Goal: Task Accomplishment & Management: Complete application form

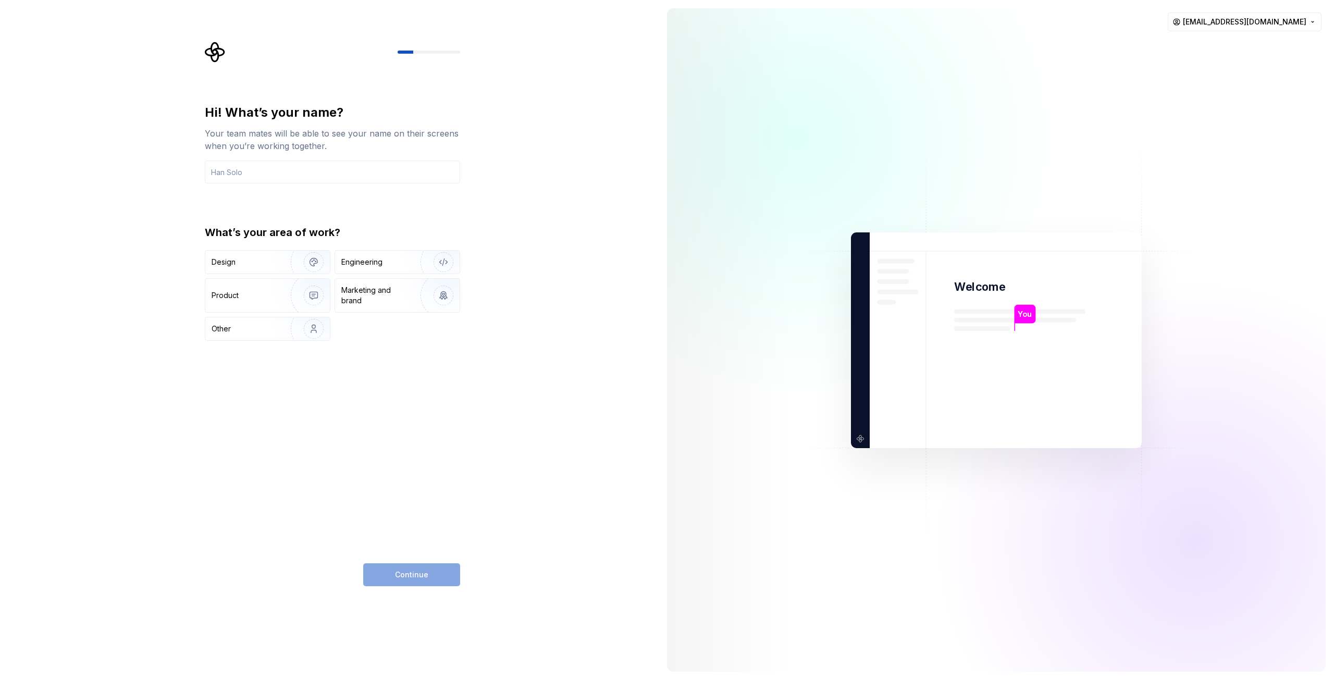
click at [1259, 171] on div at bounding box center [996, 339] width 659 height 663
click at [0, 89] on div "Hi! What’s your name? Your team mates will be able to see your name on their sc…" at bounding box center [329, 340] width 659 height 680
click at [117, 49] on div "Hi! What’s your name? Your team mates will be able to see your name on their sc…" at bounding box center [329, 340] width 659 height 680
click at [244, 174] on input "text" at bounding box center [332, 172] width 255 height 23
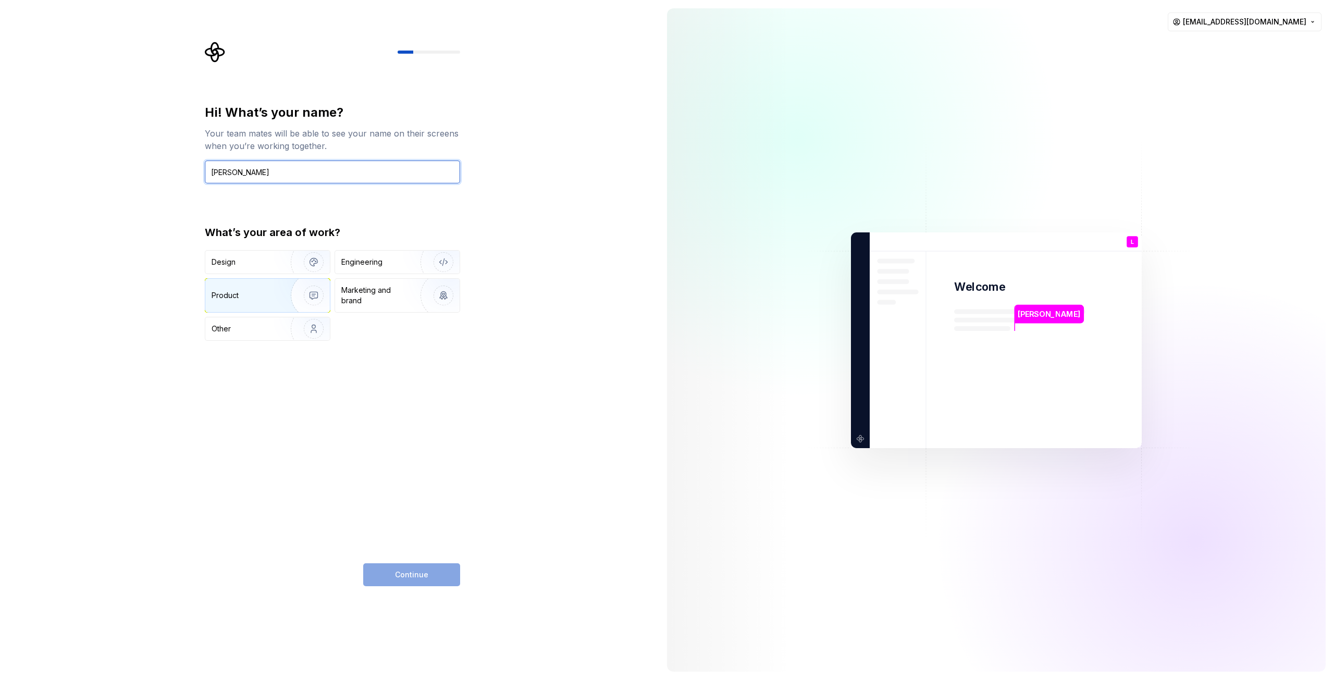
type input "[PERSON_NAME]"
click at [257, 295] on div "Product" at bounding box center [246, 295] width 69 height 10
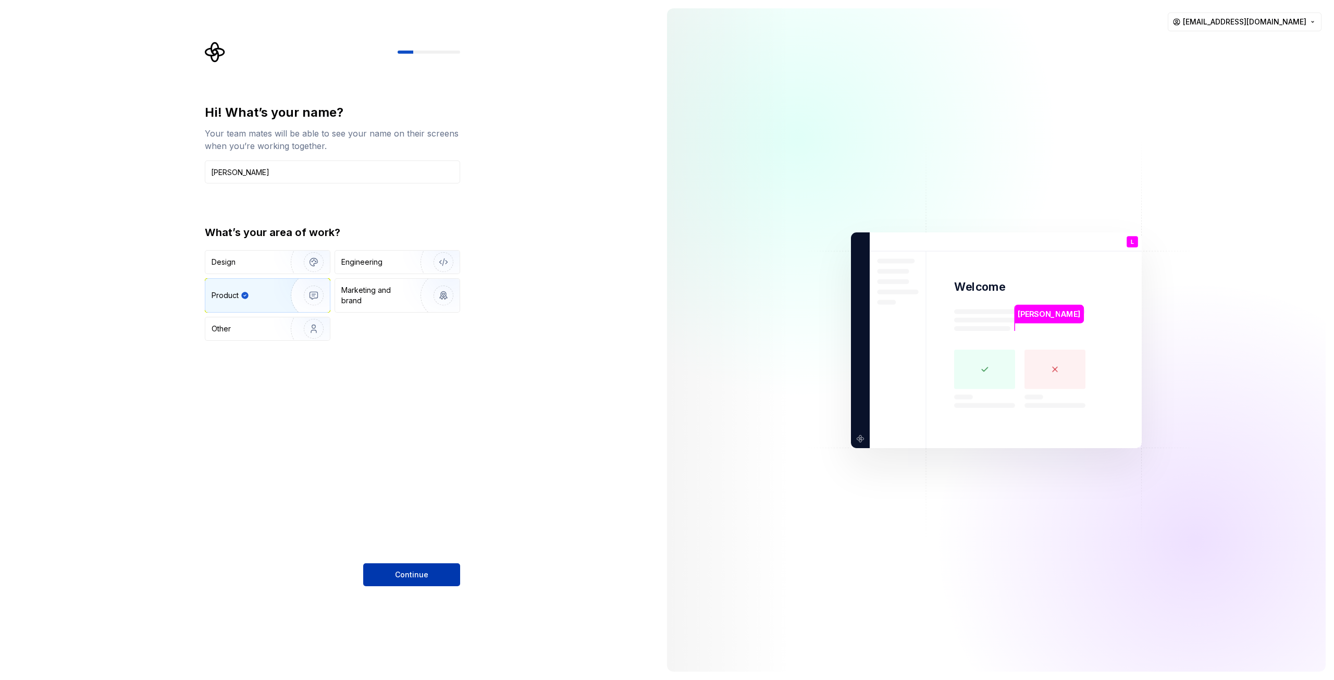
click at [433, 576] on button "Continue" at bounding box center [411, 574] width 97 height 23
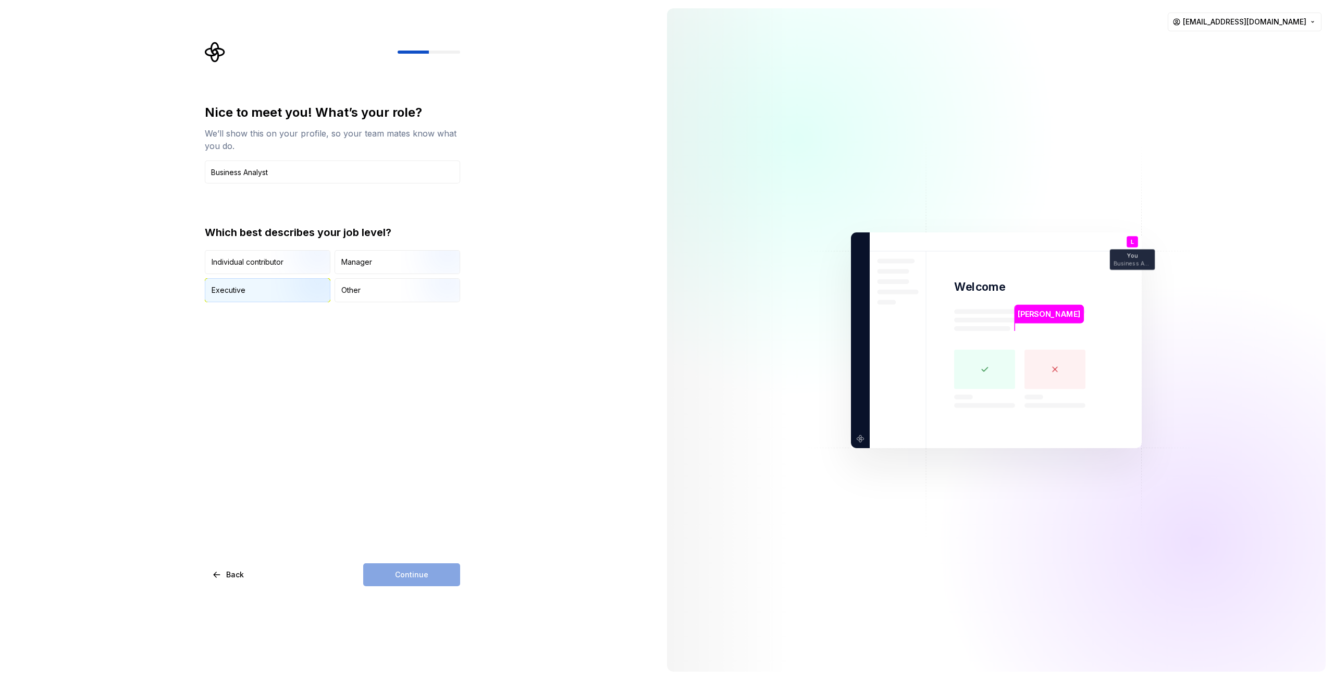
type input "Business Analyst"
click at [252, 293] on div "Executive" at bounding box center [267, 290] width 125 height 23
click at [399, 393] on div "Nice to meet you! What’s your role? We’ll show this on your profile, so your te…" at bounding box center [332, 345] width 255 height 482
click at [408, 574] on span "Continue" at bounding box center [411, 575] width 33 height 10
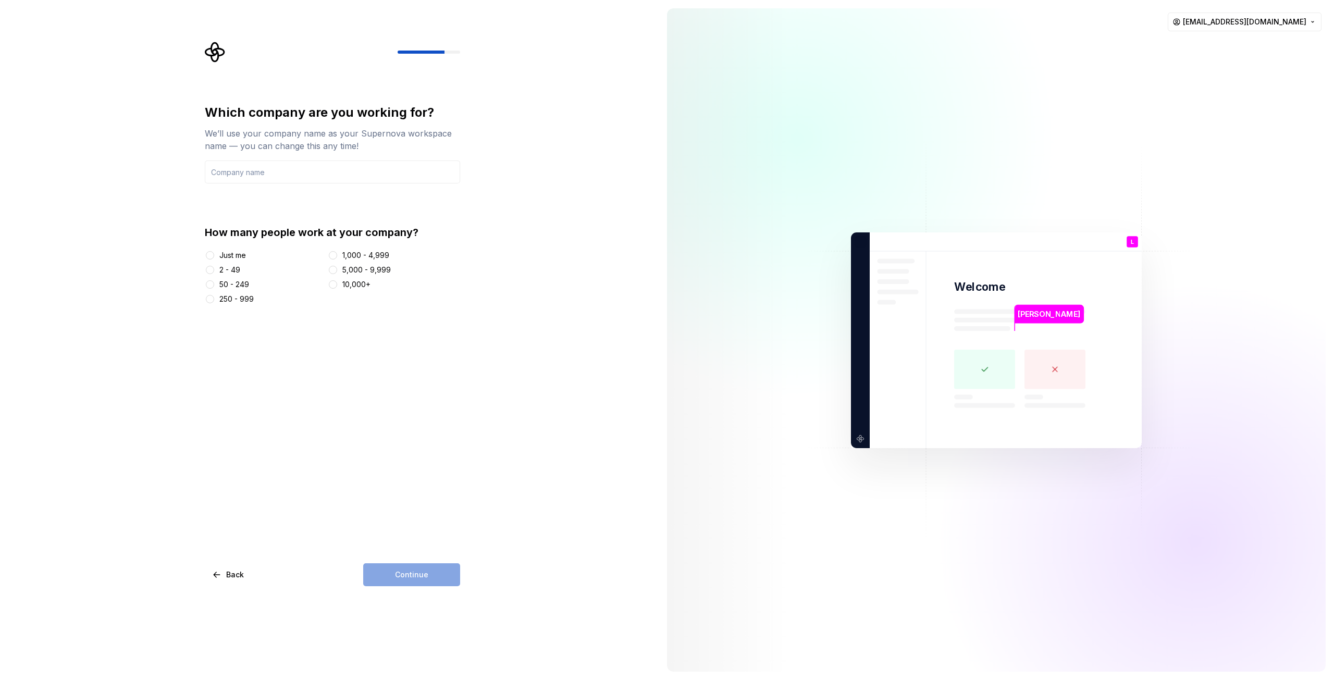
click at [222, 270] on div "2 - 49" at bounding box center [229, 270] width 21 height 10
click at [214, 270] on button "2 - 49" at bounding box center [210, 270] width 8 height 8
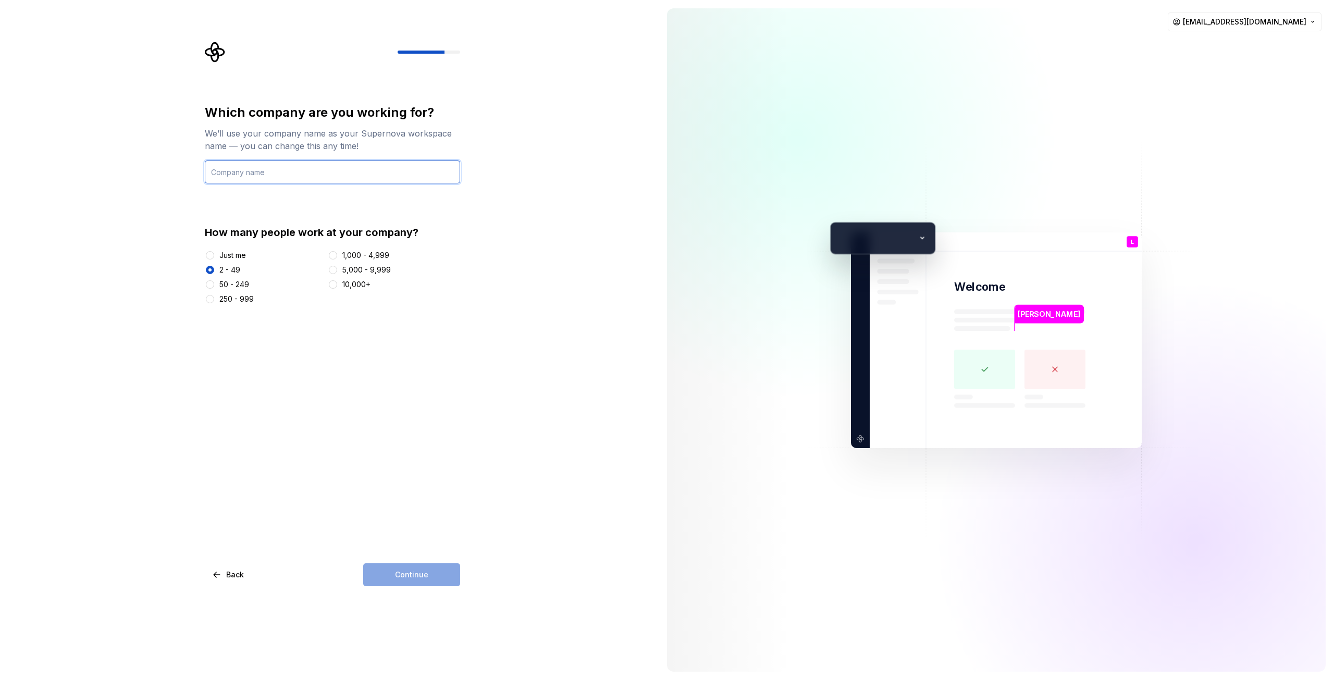
click at [250, 173] on input "text" at bounding box center [332, 172] width 255 height 23
type input "Bolt"
click at [400, 574] on span "Continue" at bounding box center [411, 575] width 33 height 10
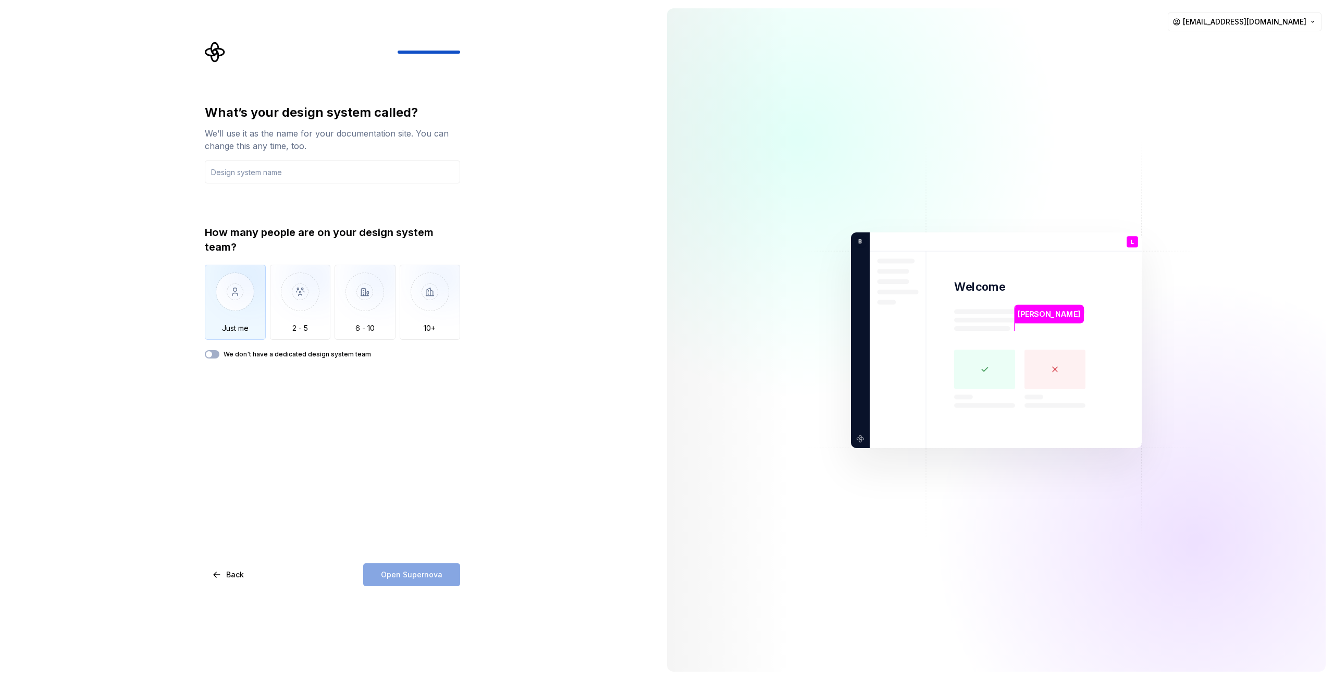
click at [237, 300] on img "button" at bounding box center [235, 300] width 61 height 70
click at [291, 282] on img "button" at bounding box center [300, 300] width 61 height 70
click at [355, 482] on div "What’s your design system called? We’ll use it as the name for your documentati…" at bounding box center [332, 345] width 255 height 482
click at [232, 354] on label "We don't have a dedicated design system team" at bounding box center [297, 354] width 147 height 8
click at [219, 354] on button "We don't have a dedicated design system team" at bounding box center [212, 354] width 15 height 8
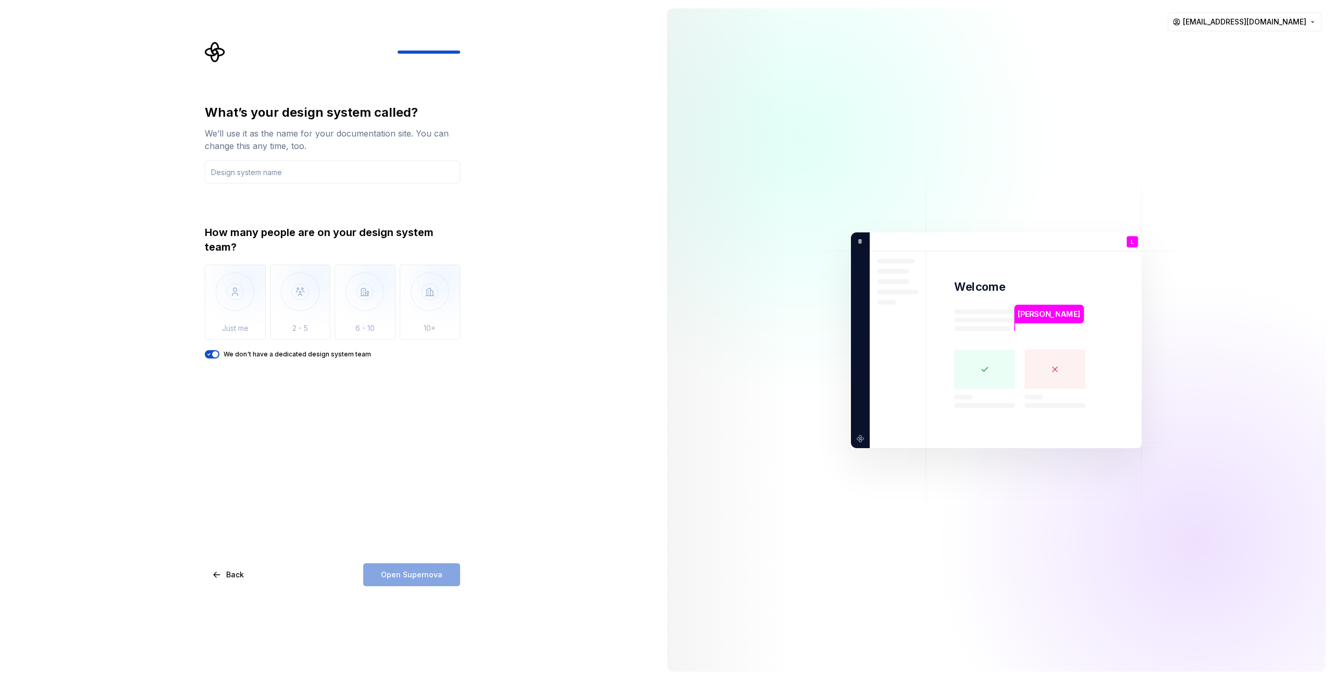
click at [415, 576] on div "Open Supernova" at bounding box center [411, 574] width 97 height 23
click at [214, 356] on span "button" at bounding box center [215, 354] width 6 height 6
click at [353, 523] on div "What’s your design system called? We’ll use it as the name for your documentati…" at bounding box center [332, 345] width 255 height 482
click at [281, 178] on input "text" at bounding box center [332, 172] width 255 height 23
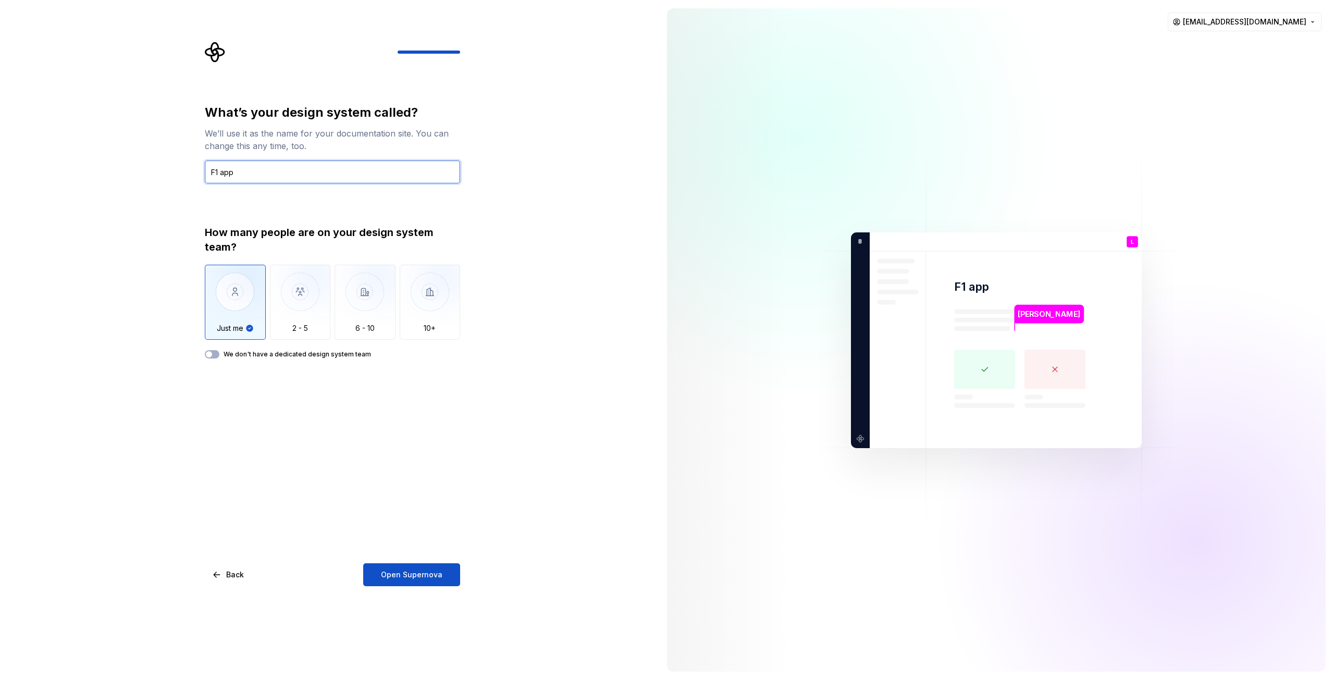
type input "F1 app"
click at [302, 379] on div "What’s your design system called? We’ll use it as the name for your documentati…" at bounding box center [332, 345] width 255 height 482
click at [213, 351] on button "We don't have a dedicated design system team" at bounding box center [212, 354] width 15 height 8
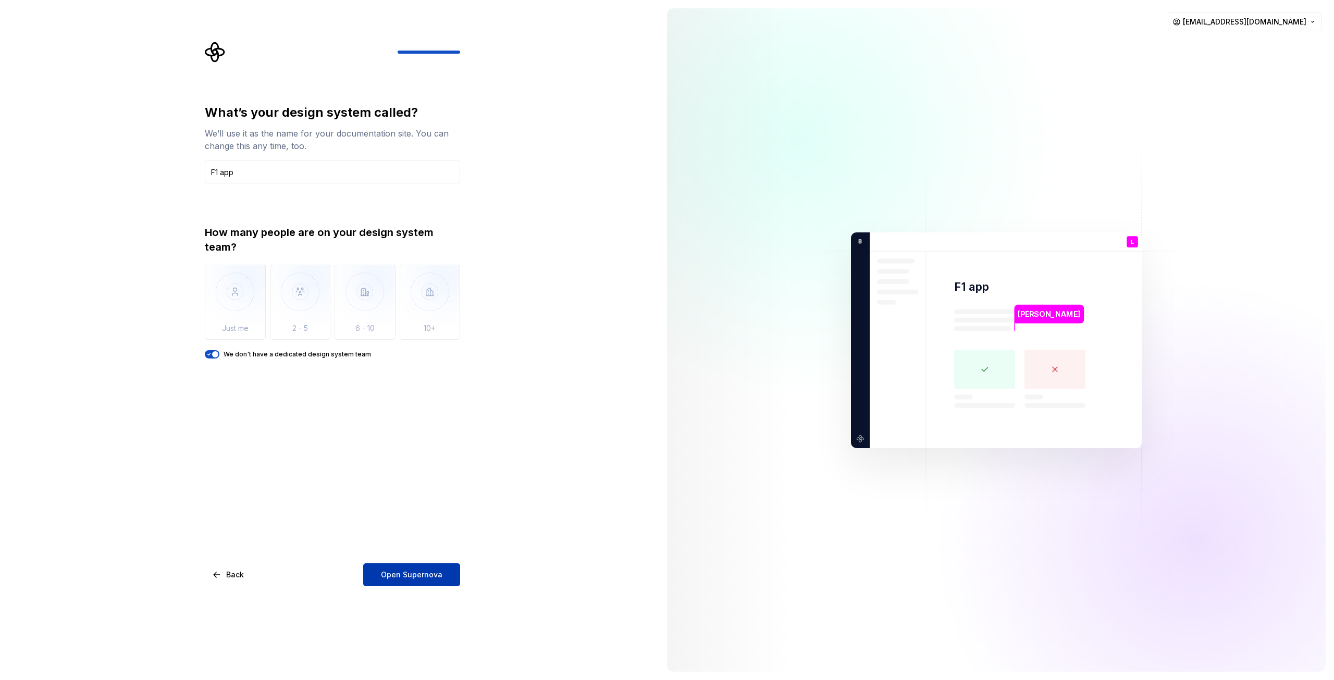
click at [428, 572] on span "Open Supernova" at bounding box center [411, 575] width 61 height 10
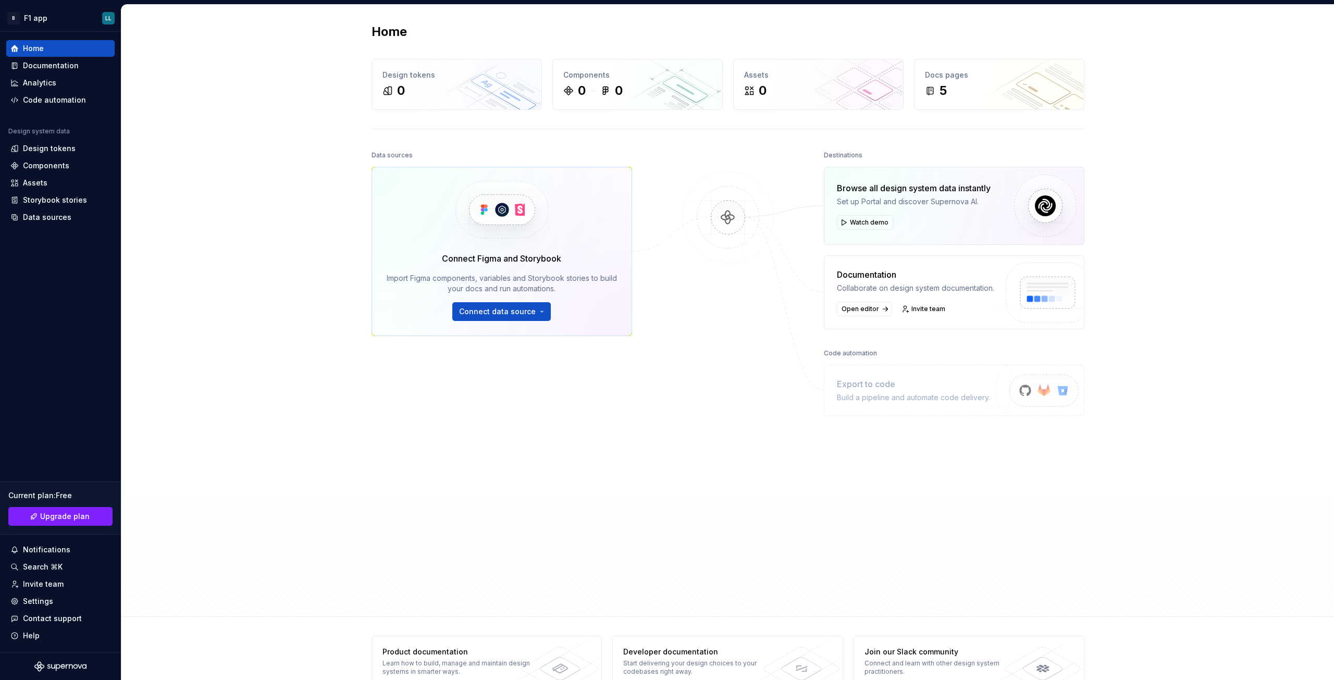
click at [518, 503] on div "Data sources Connect Figma and Storybook Import Figma components, variables and…" at bounding box center [502, 352] width 261 height 408
click at [404, 78] on div "Design tokens" at bounding box center [457, 75] width 149 height 10
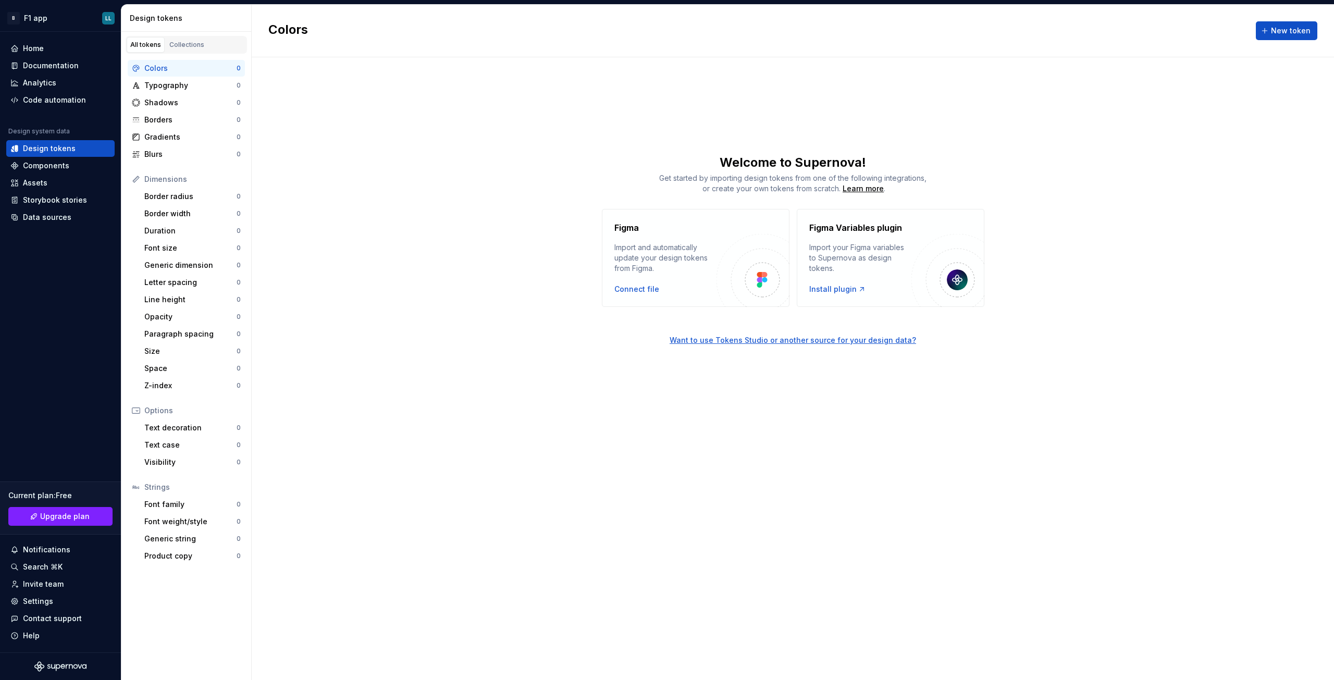
click at [490, 292] on div "Figma Import and automatically update your design tokens from [GEOGRAPHIC_DATA]…" at bounding box center [793, 258] width 1082 height 98
click at [45, 166] on div "Components" at bounding box center [46, 166] width 46 height 10
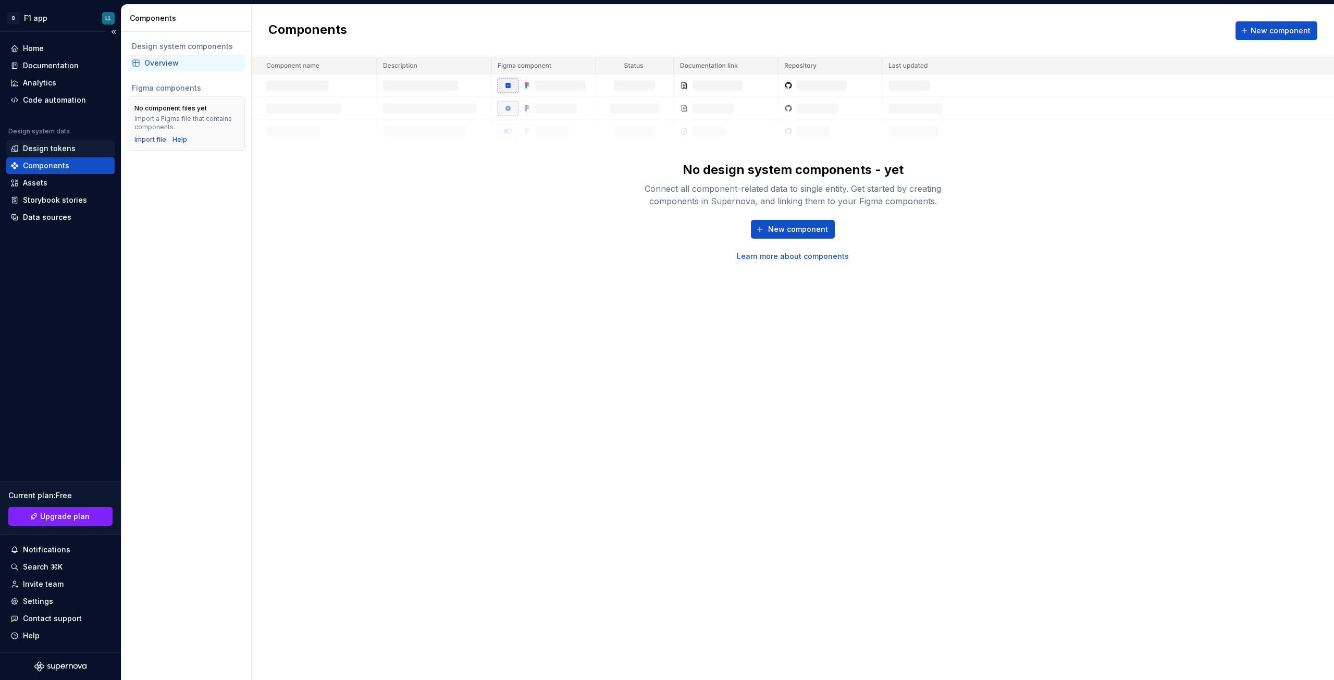
click at [66, 146] on div "Design tokens" at bounding box center [49, 148] width 53 height 10
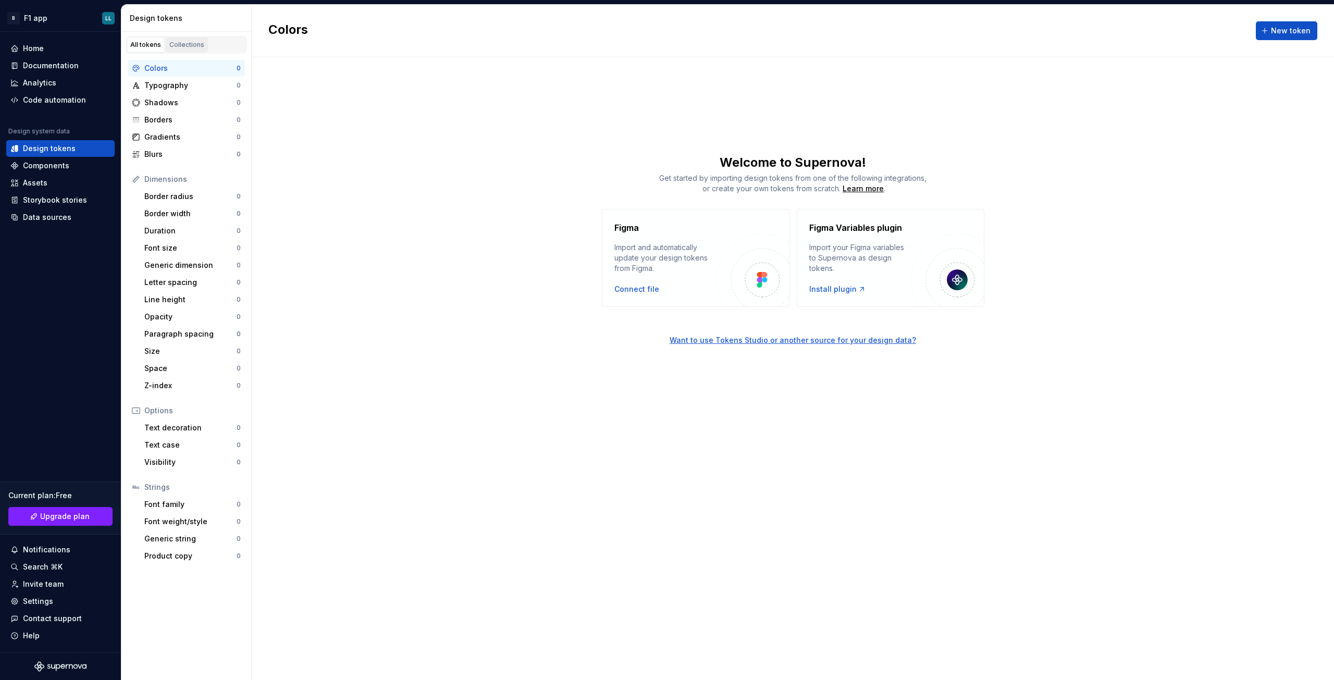
click at [192, 39] on link "Collections" at bounding box center [187, 45] width 42 height 16
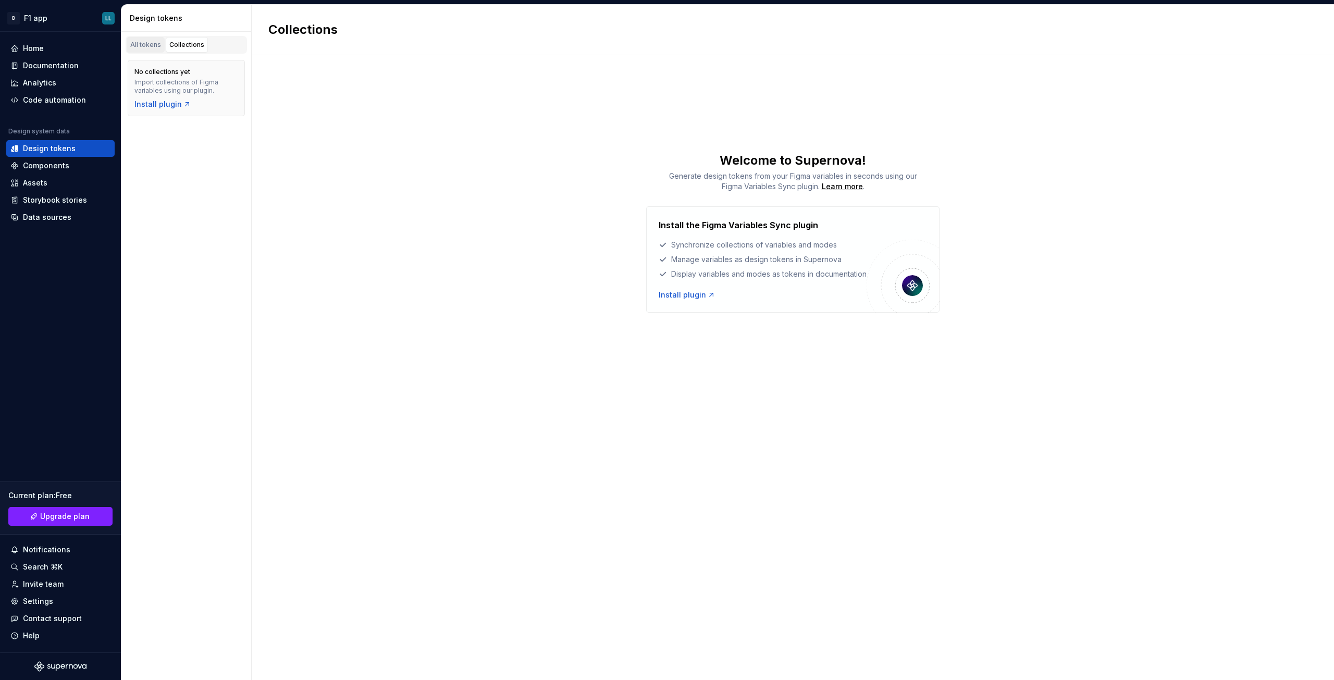
click at [149, 41] on div "All tokens" at bounding box center [145, 45] width 31 height 8
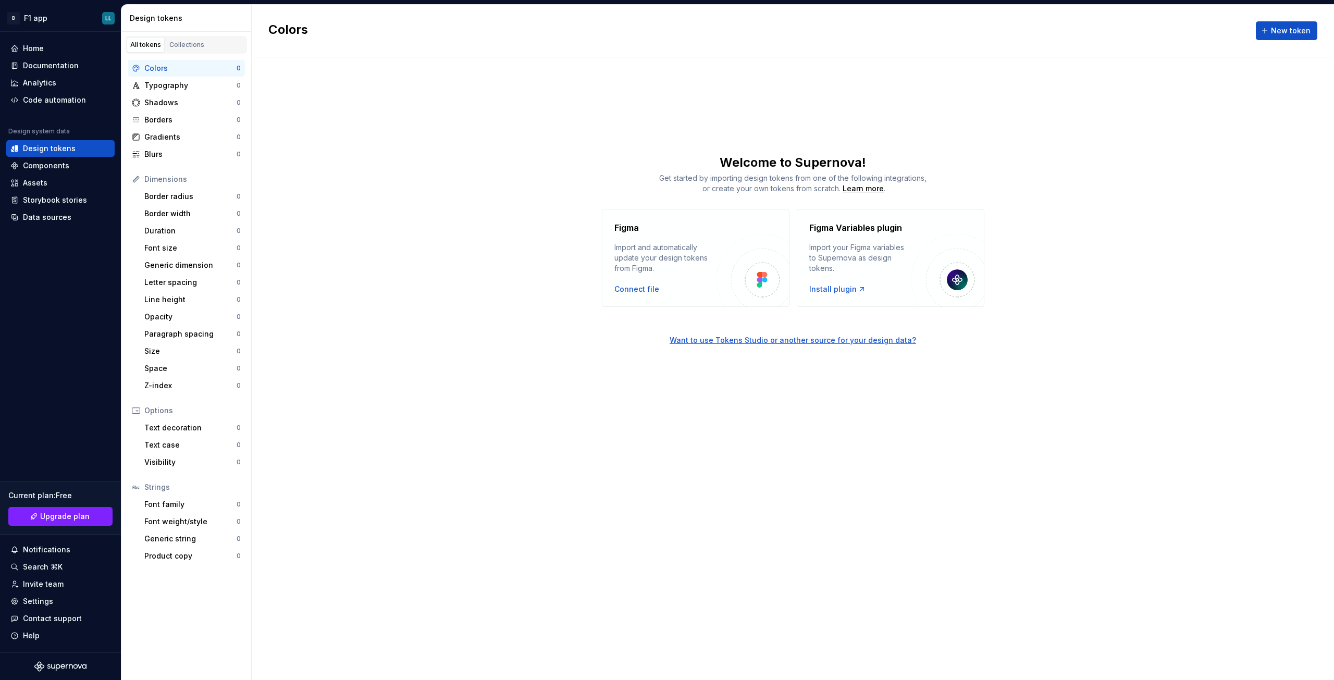
click at [585, 138] on div "Colors New token Welcome to Supernova! Get started by importing design tokens f…" at bounding box center [793, 342] width 1082 height 675
click at [57, 62] on div "Documentation" at bounding box center [51, 65] width 56 height 10
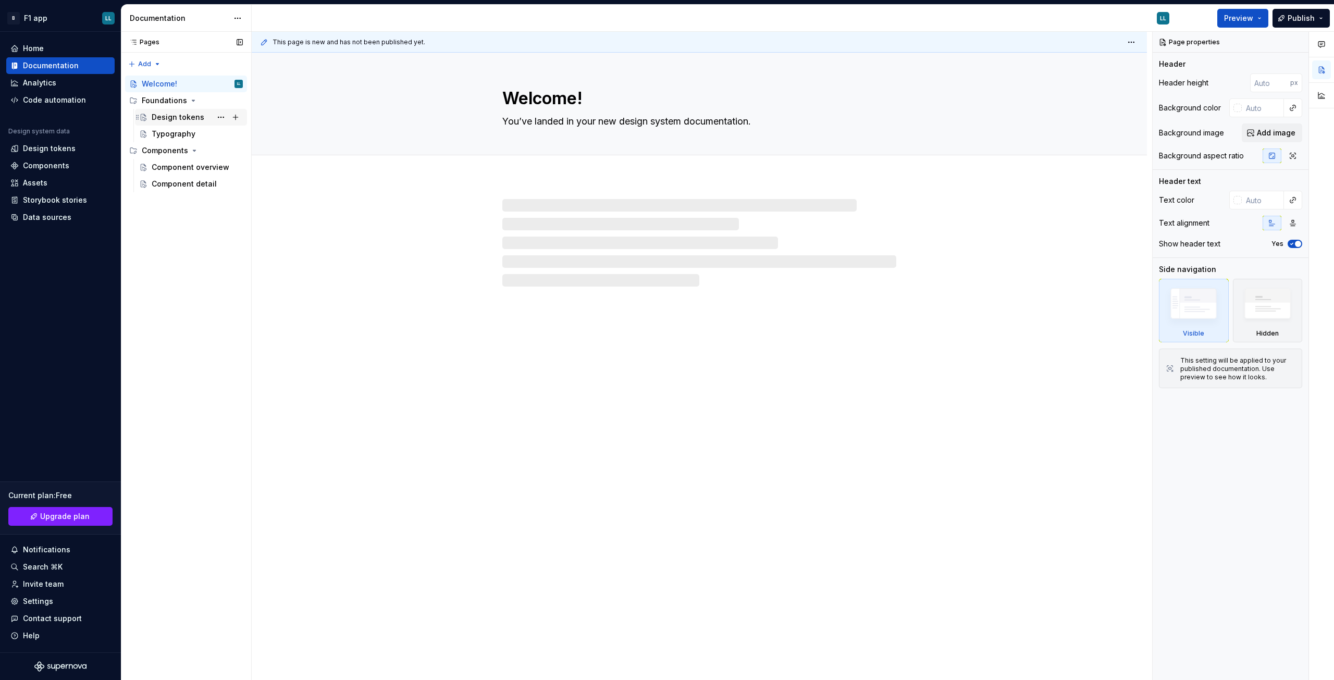
click at [192, 116] on div "Design tokens" at bounding box center [178, 117] width 53 height 10
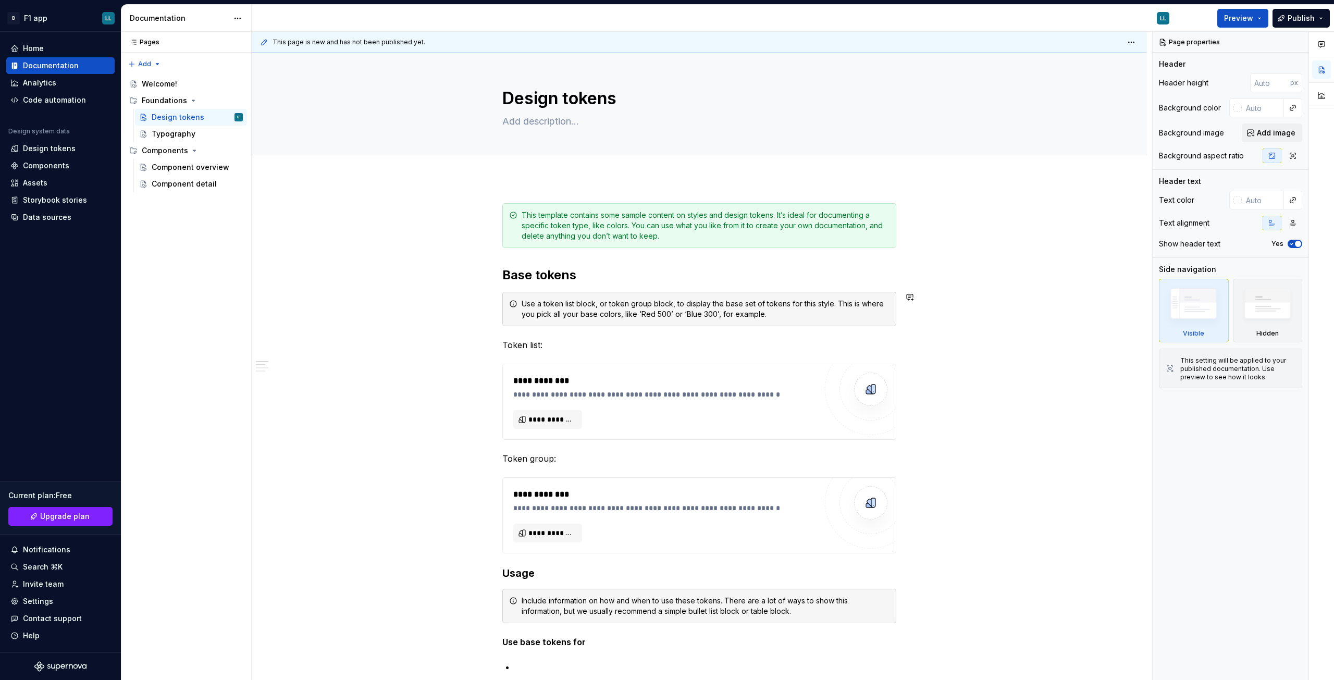
scroll to position [52, 0]
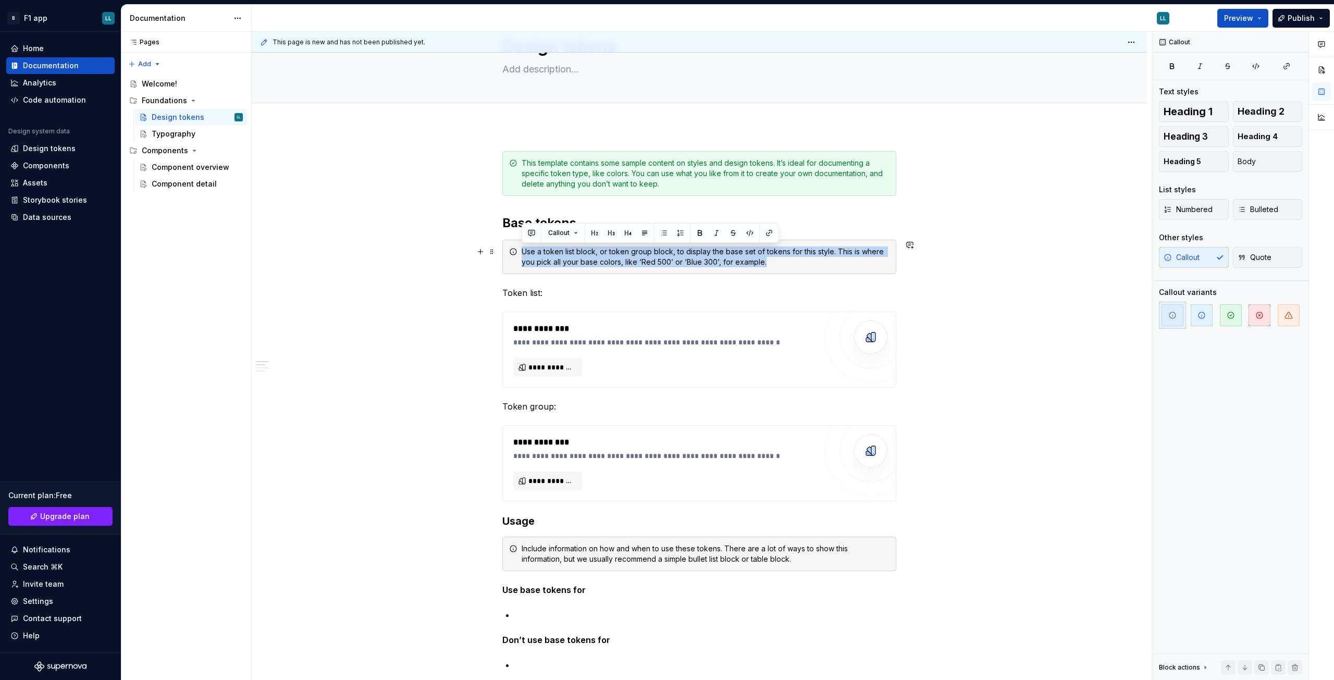
drag, startPoint x: 782, startPoint y: 264, endPoint x: 518, endPoint y: 246, distance: 264.8
click at [518, 246] on div "Use a token list block, or token group block, to display the base set of tokens…" at bounding box center [699, 257] width 394 height 34
click at [511, 232] on div at bounding box center [511, 232] width 0 height 0
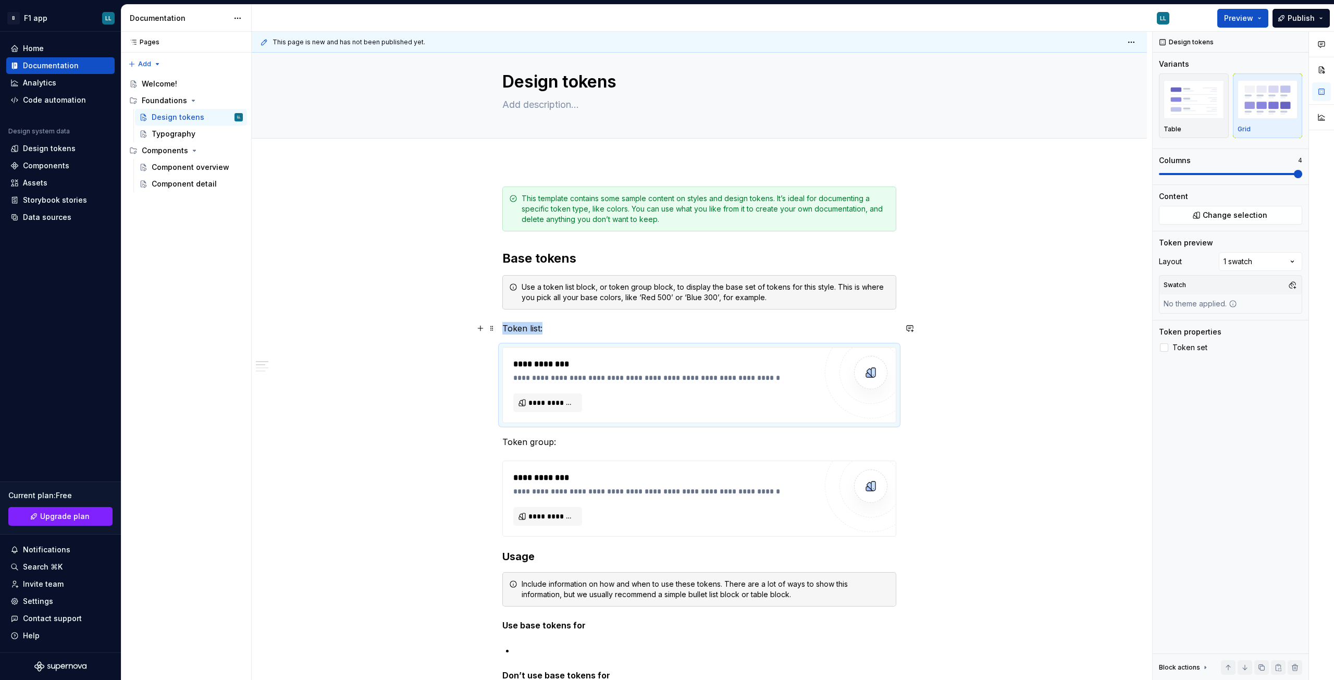
scroll to position [0, 0]
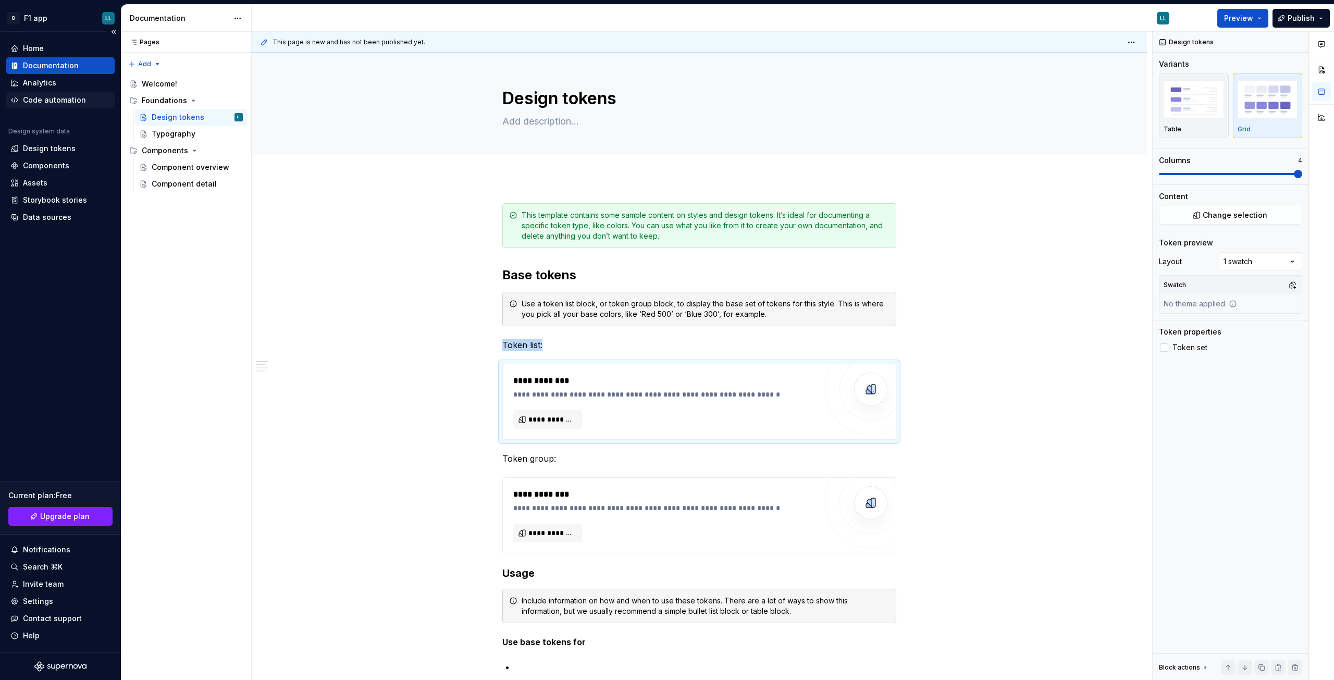
click at [55, 100] on div "Code automation" at bounding box center [54, 100] width 63 height 10
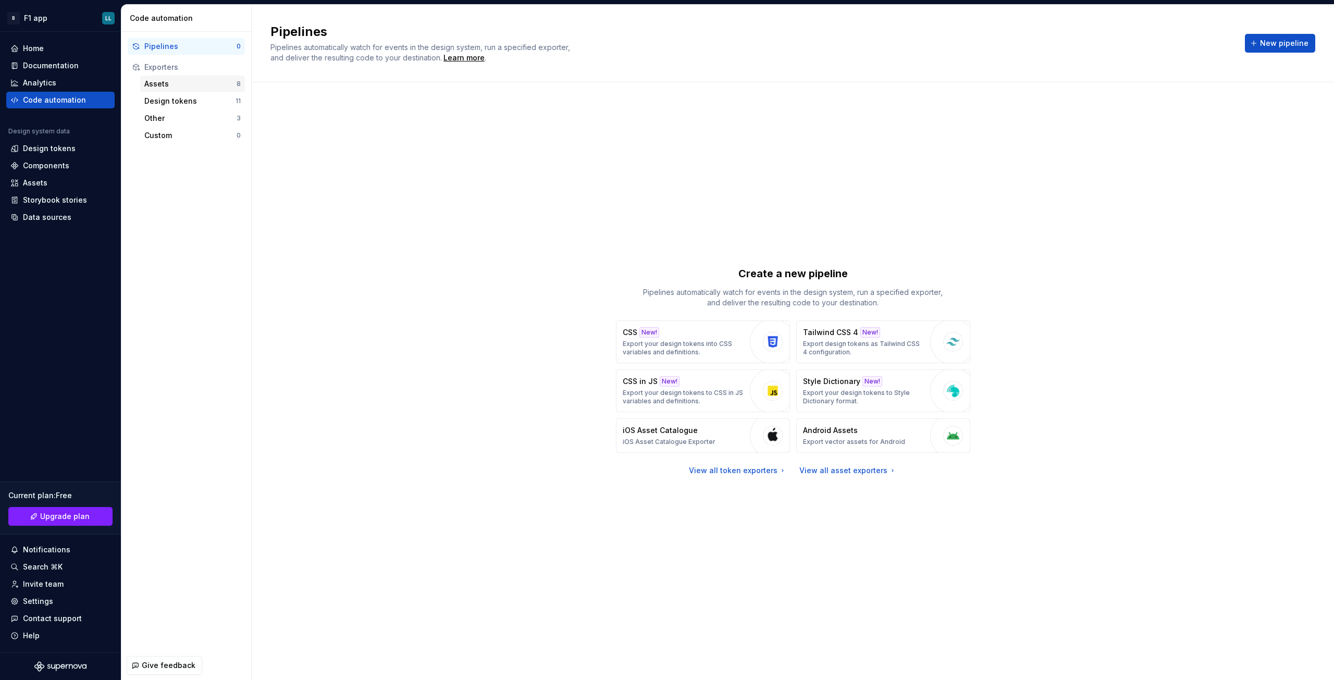
click at [164, 84] on div "Assets" at bounding box center [190, 84] width 92 height 10
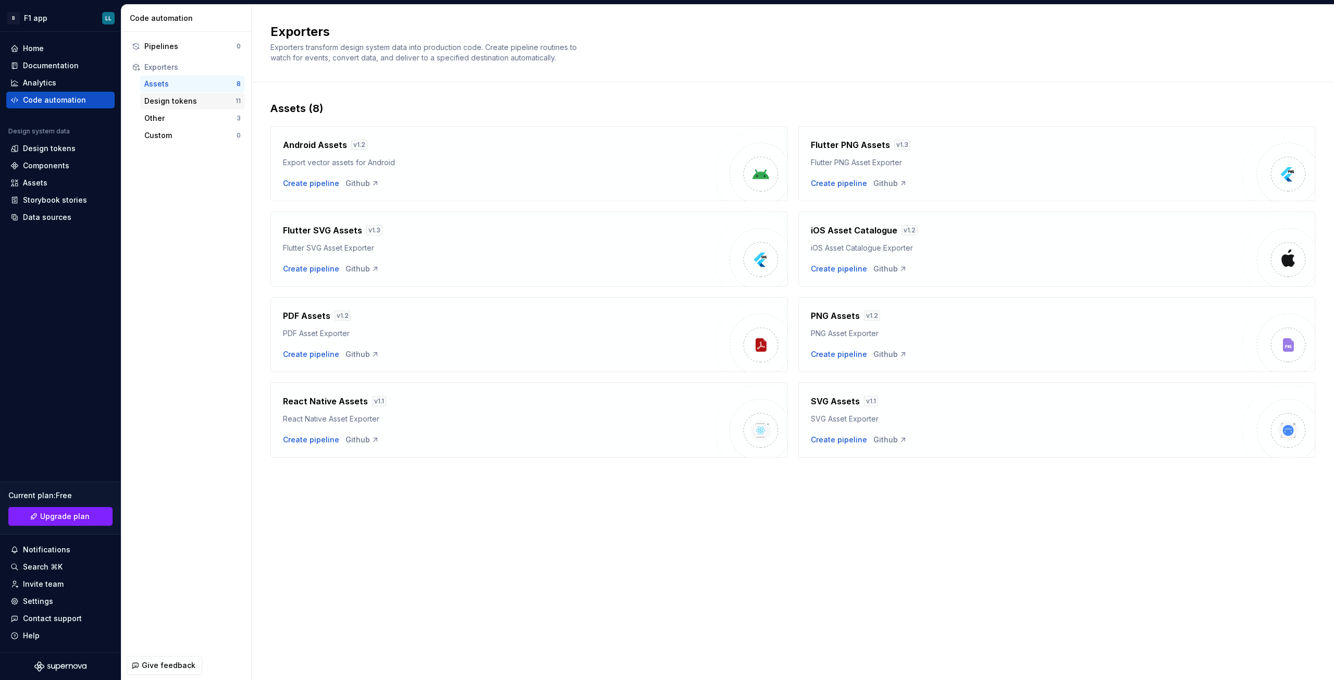
click at [167, 104] on div "Design tokens" at bounding box center [189, 101] width 91 height 10
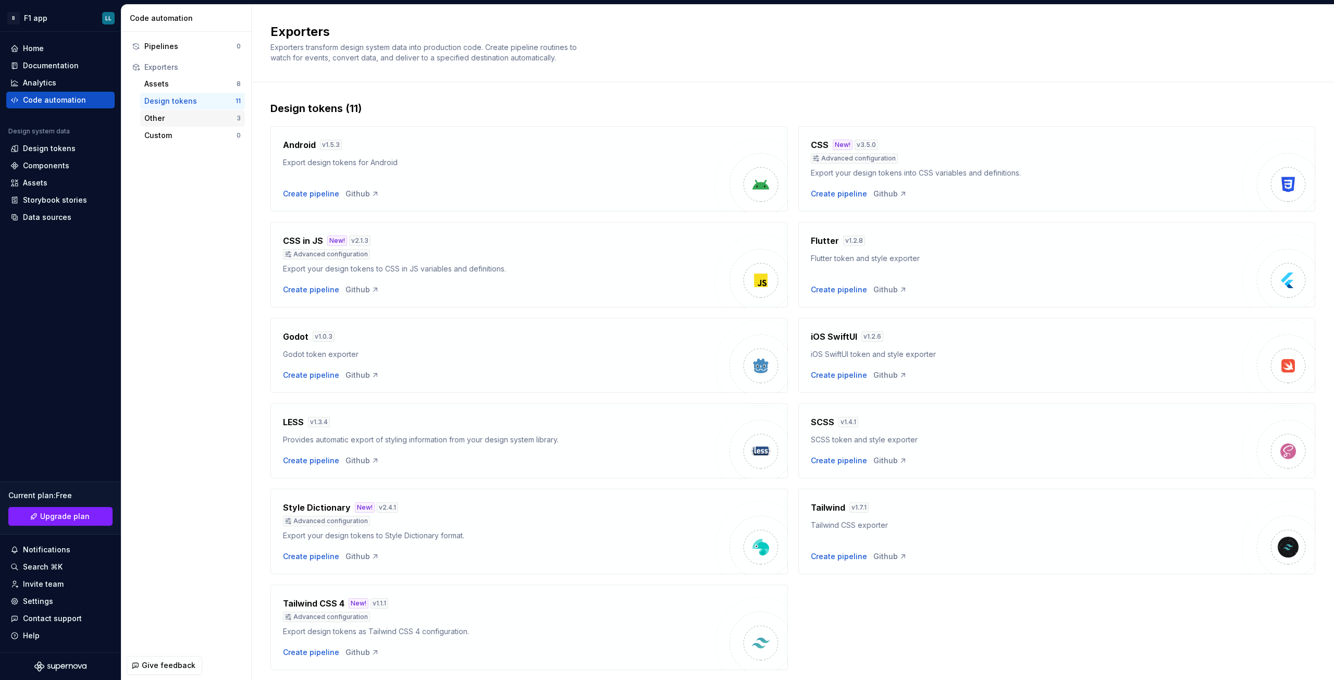
click at [166, 123] on div "Other" at bounding box center [190, 118] width 92 height 10
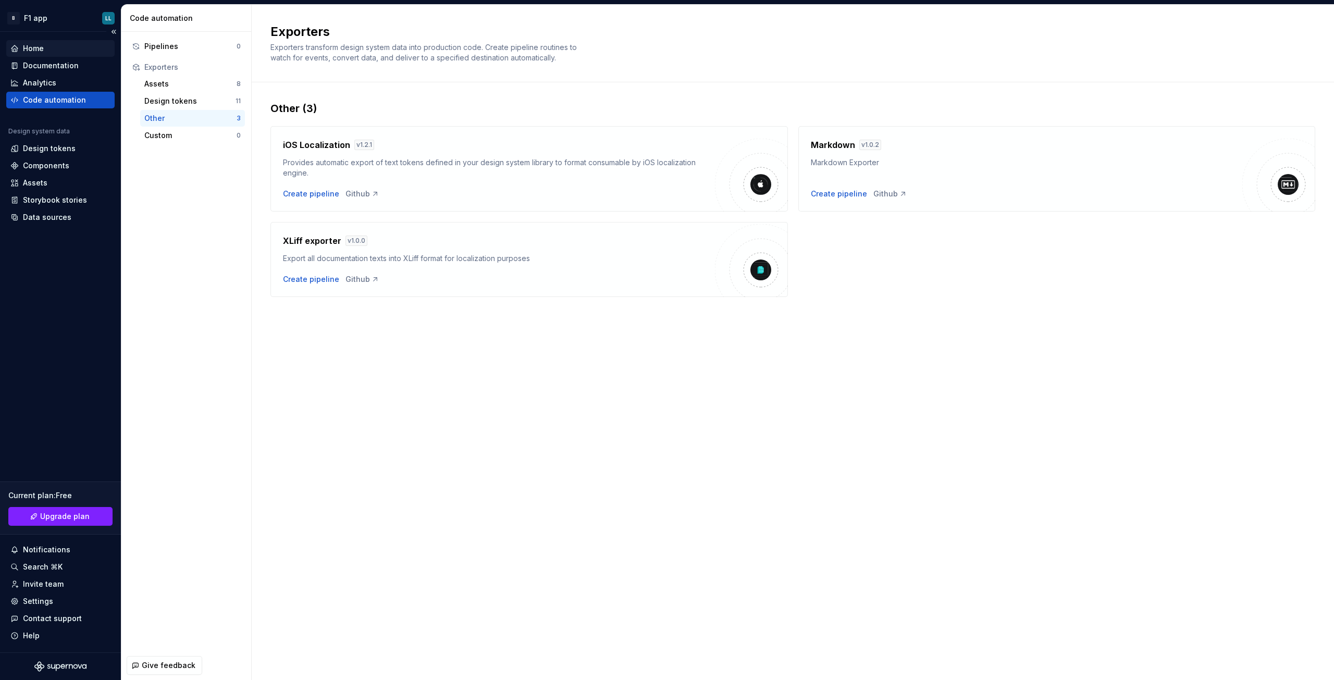
click at [54, 50] on div "Home" at bounding box center [60, 48] width 100 height 10
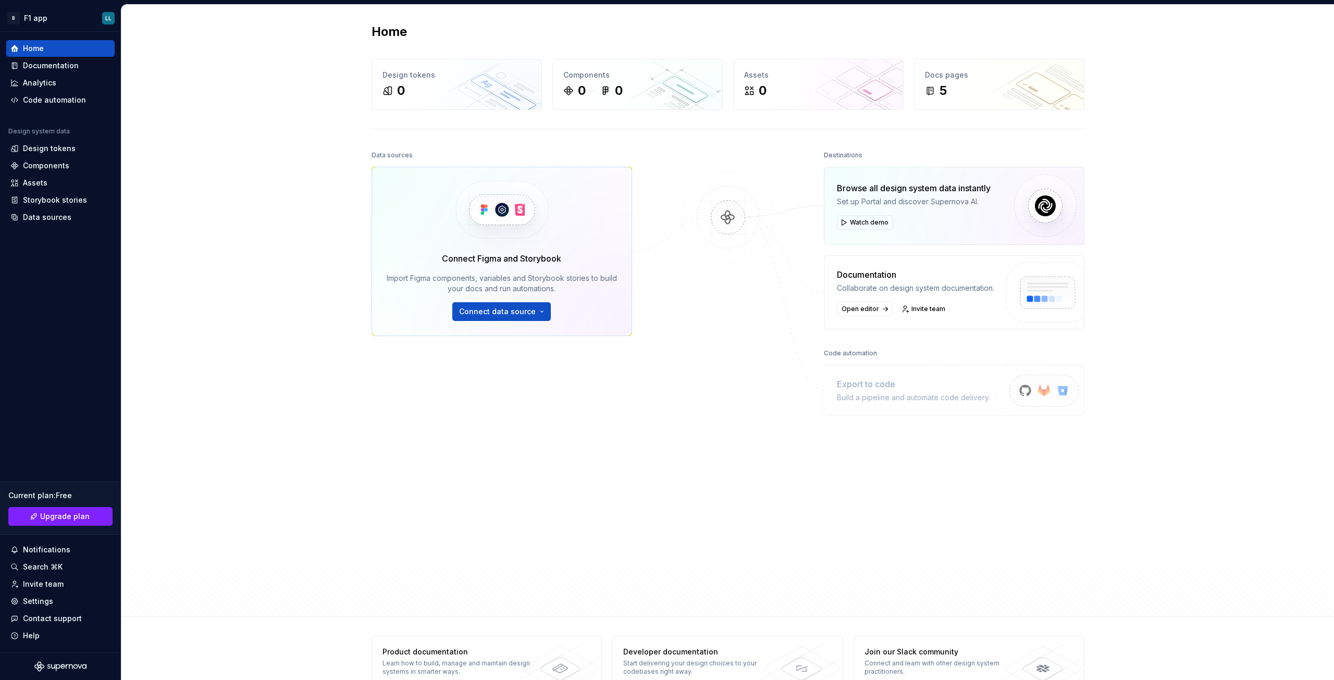
click at [736, 384] on div at bounding box center [728, 352] width 104 height 408
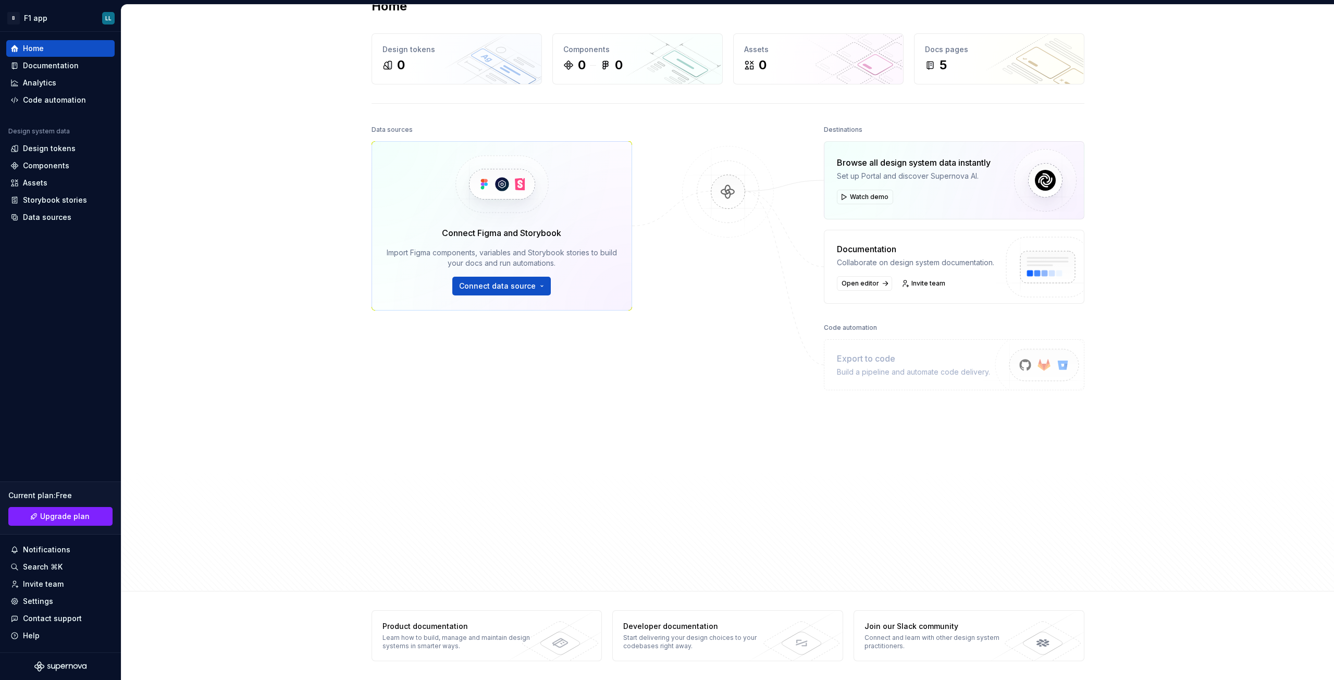
click at [647, 421] on div "Data sources Connect Figma and Storybook Import Figma components, variables and…" at bounding box center [728, 347] width 713 height 450
click at [74, 67] on div "Documentation" at bounding box center [51, 65] width 56 height 10
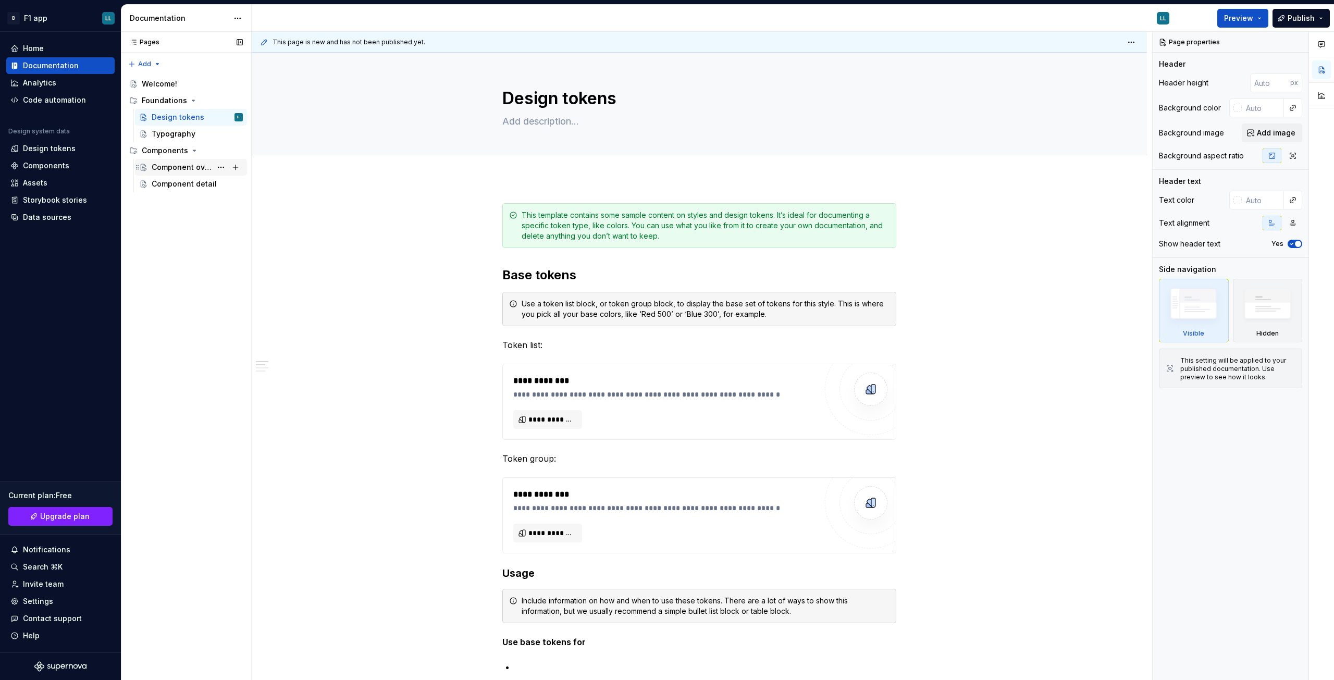
click at [180, 167] on div "Component overview" at bounding box center [182, 167] width 60 height 10
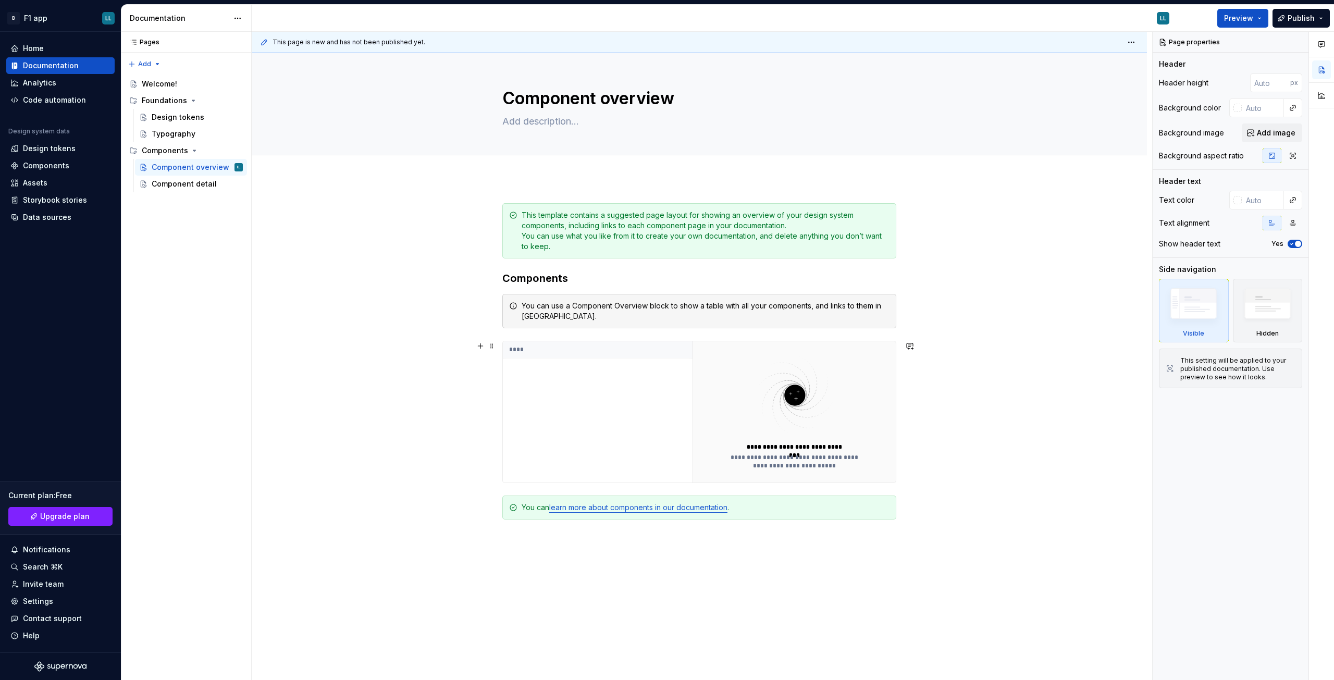
click at [460, 409] on div "**********" at bounding box center [699, 479] width 895 height 602
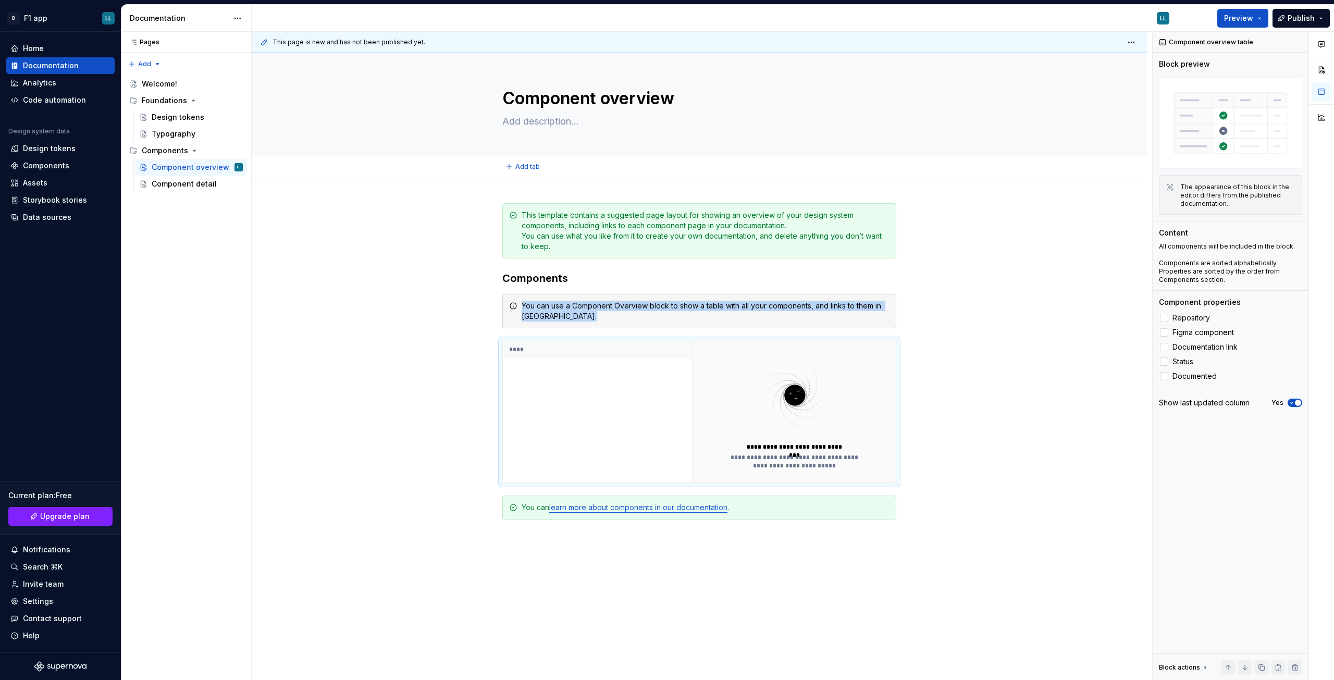
type textarea "*"
click at [26, 80] on div "Analytics" at bounding box center [39, 83] width 33 height 10
click at [43, 81] on div "Analytics" at bounding box center [39, 83] width 33 height 10
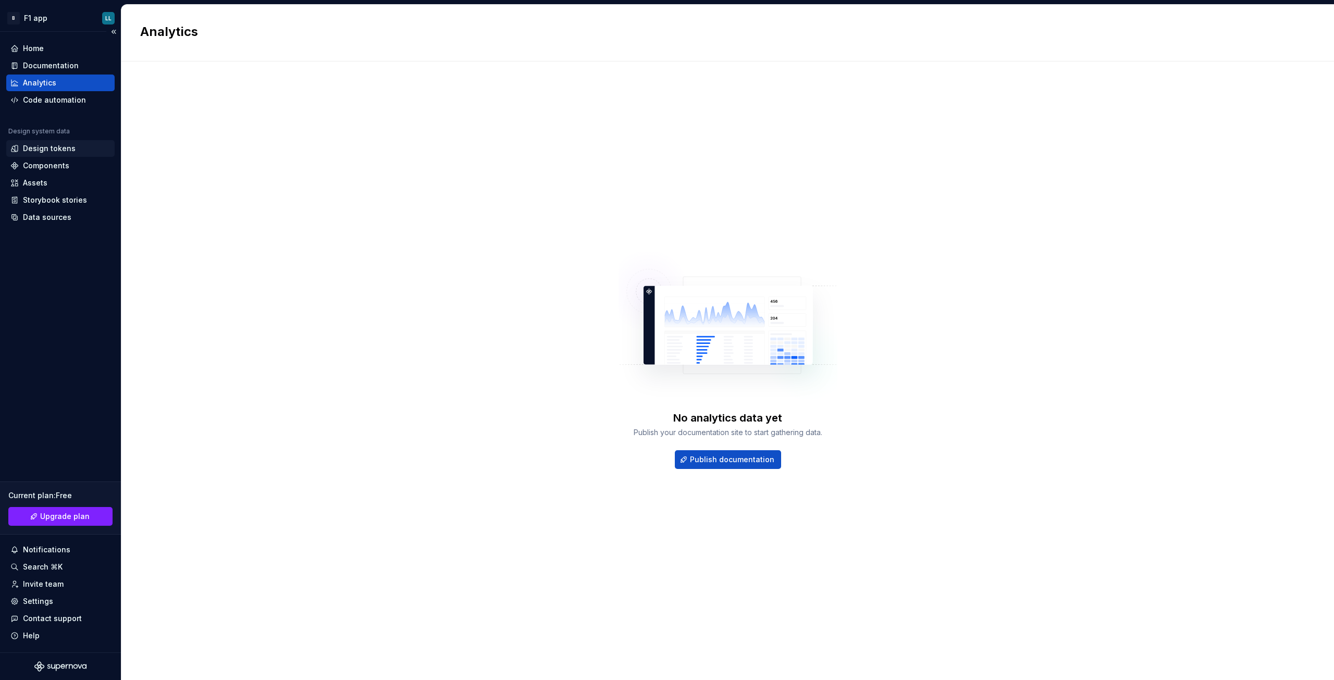
click at [64, 146] on div "Design tokens" at bounding box center [49, 148] width 53 height 10
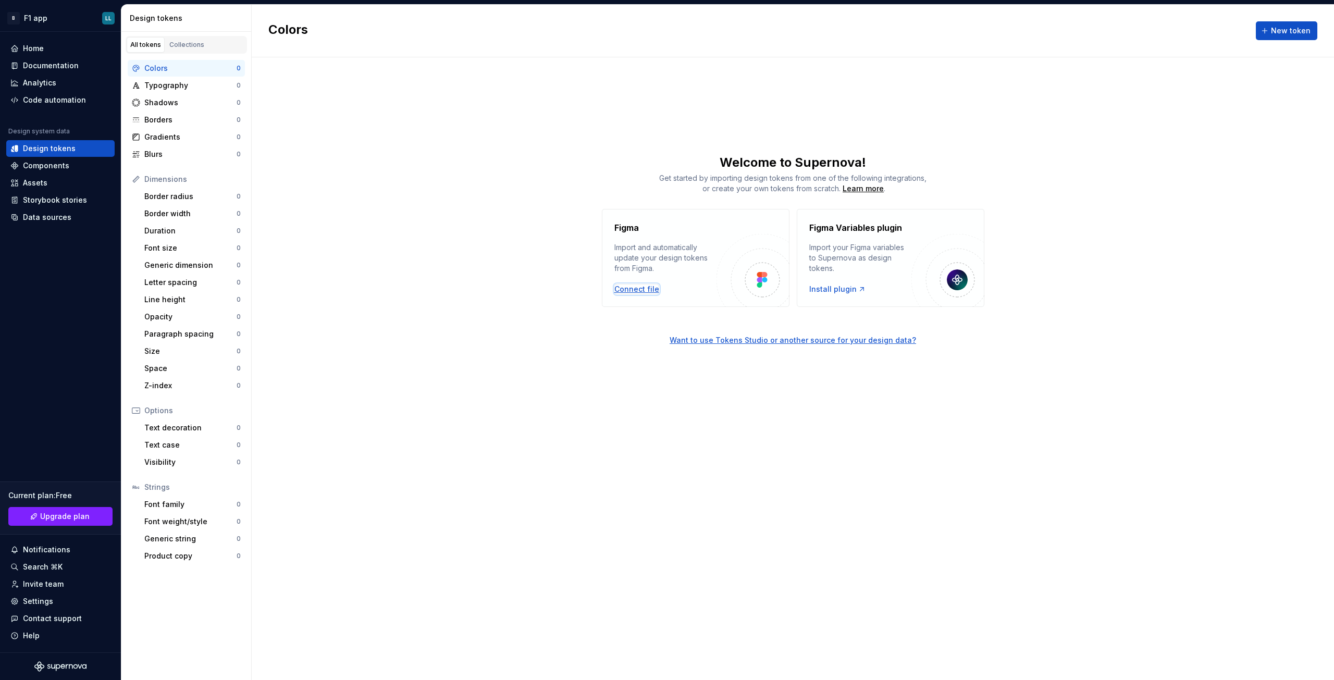
click at [625, 291] on div "Connect file" at bounding box center [636, 289] width 45 height 10
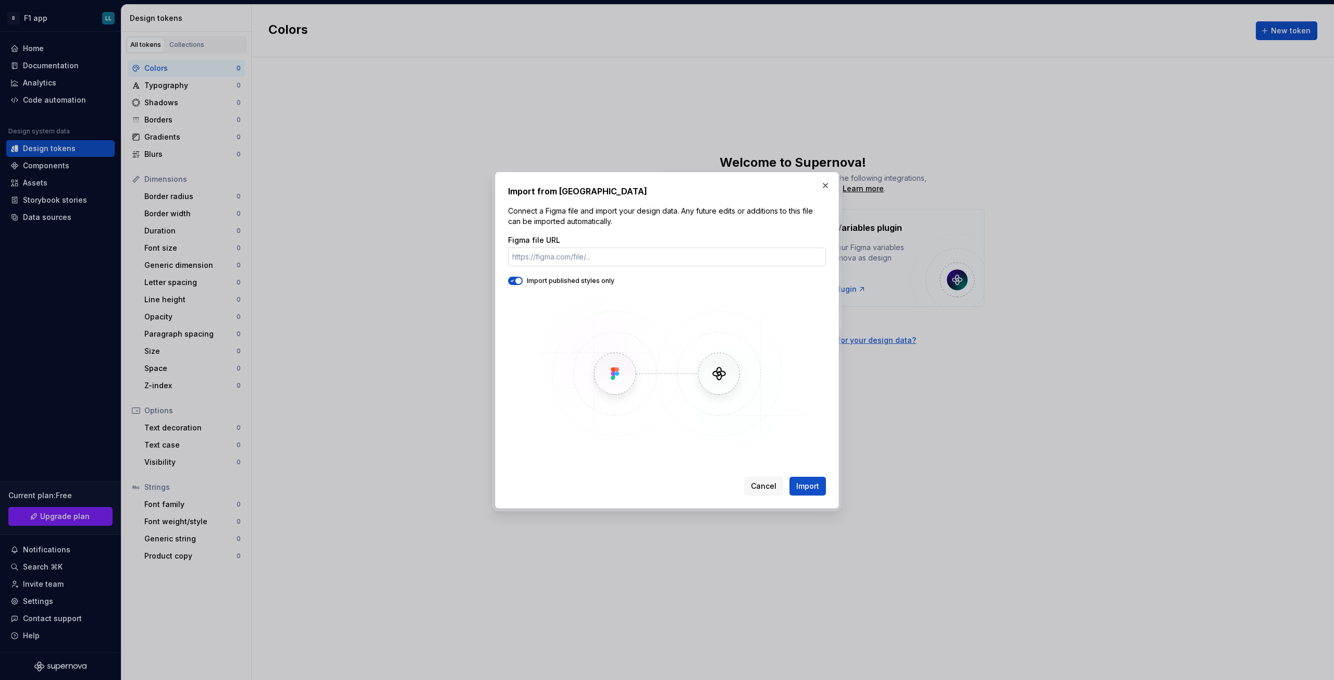
click at [571, 258] on input "Figma file URL" at bounding box center [667, 257] width 318 height 19
paste input "[URL][DOMAIN_NAME]"
type input "[URL][DOMAIN_NAME]"
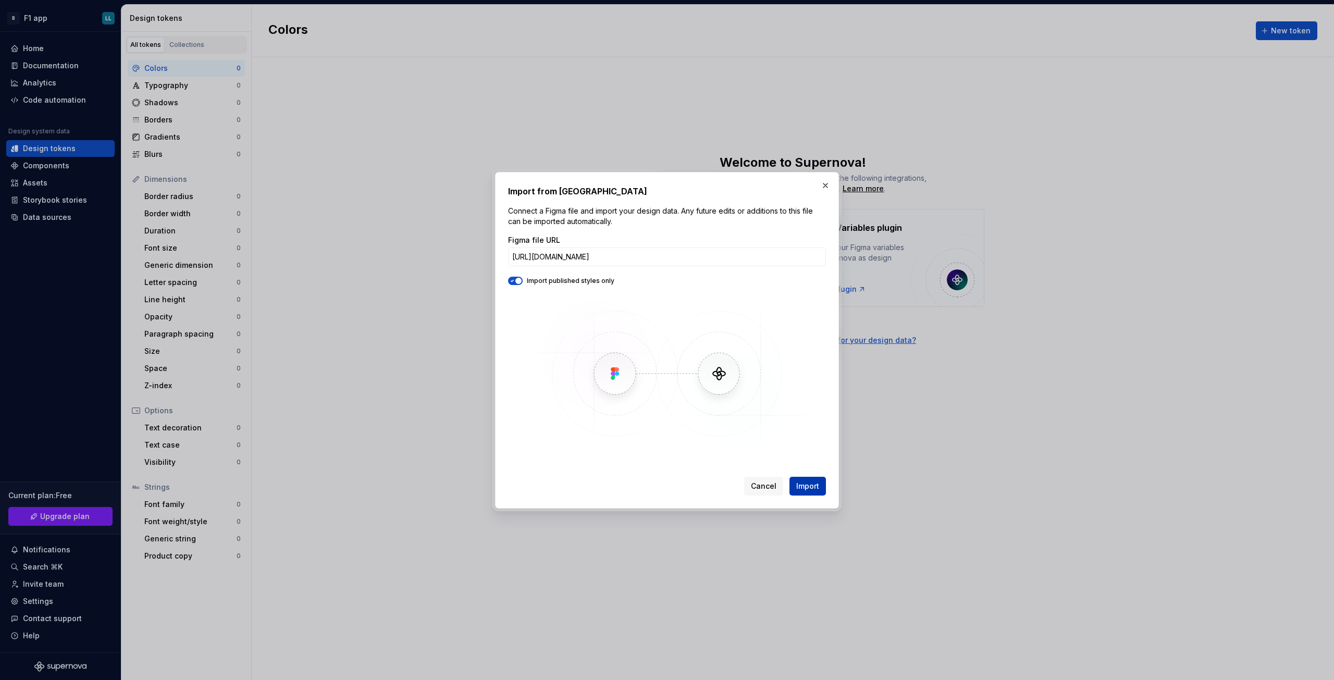
click at [813, 488] on span "Import" at bounding box center [807, 486] width 23 height 10
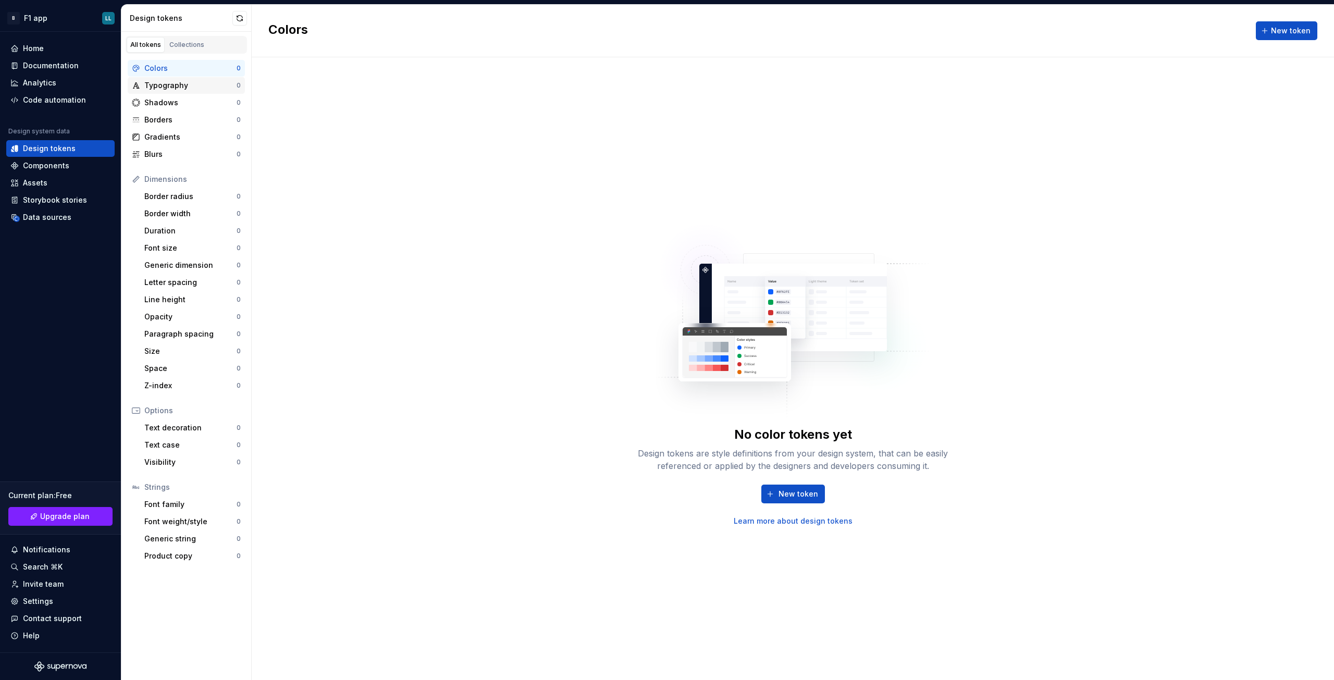
click at [179, 83] on div "Typography" at bounding box center [190, 85] width 92 height 10
click at [179, 98] on div "Shadows" at bounding box center [190, 102] width 92 height 10
click at [552, 195] on div "No shadow tokens yet Design tokens are style definitions from your design syste…" at bounding box center [793, 368] width 1082 height 623
click at [647, 432] on div "No shadow tokens yet Design tokens are style definitions from your design syste…" at bounding box center [793, 449] width 334 height 46
click at [169, 66] on div "Colors" at bounding box center [190, 68] width 92 height 10
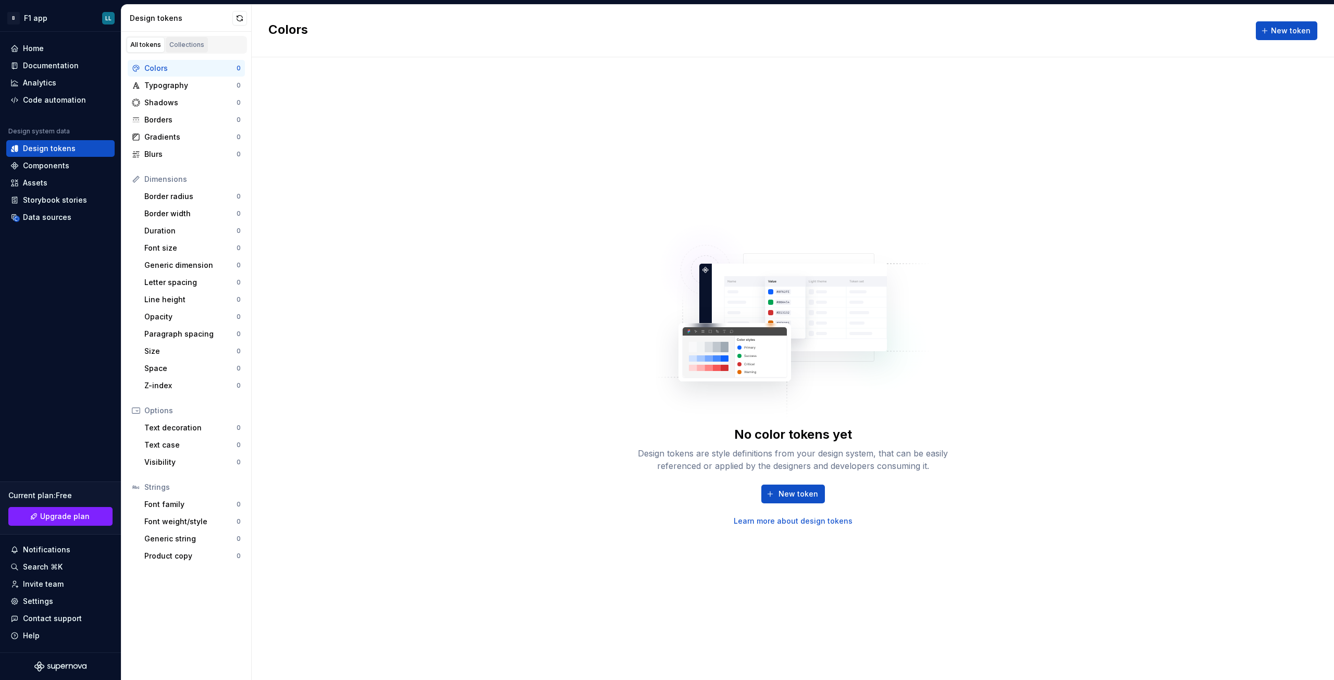
click at [199, 45] on div "Collections" at bounding box center [186, 45] width 35 height 8
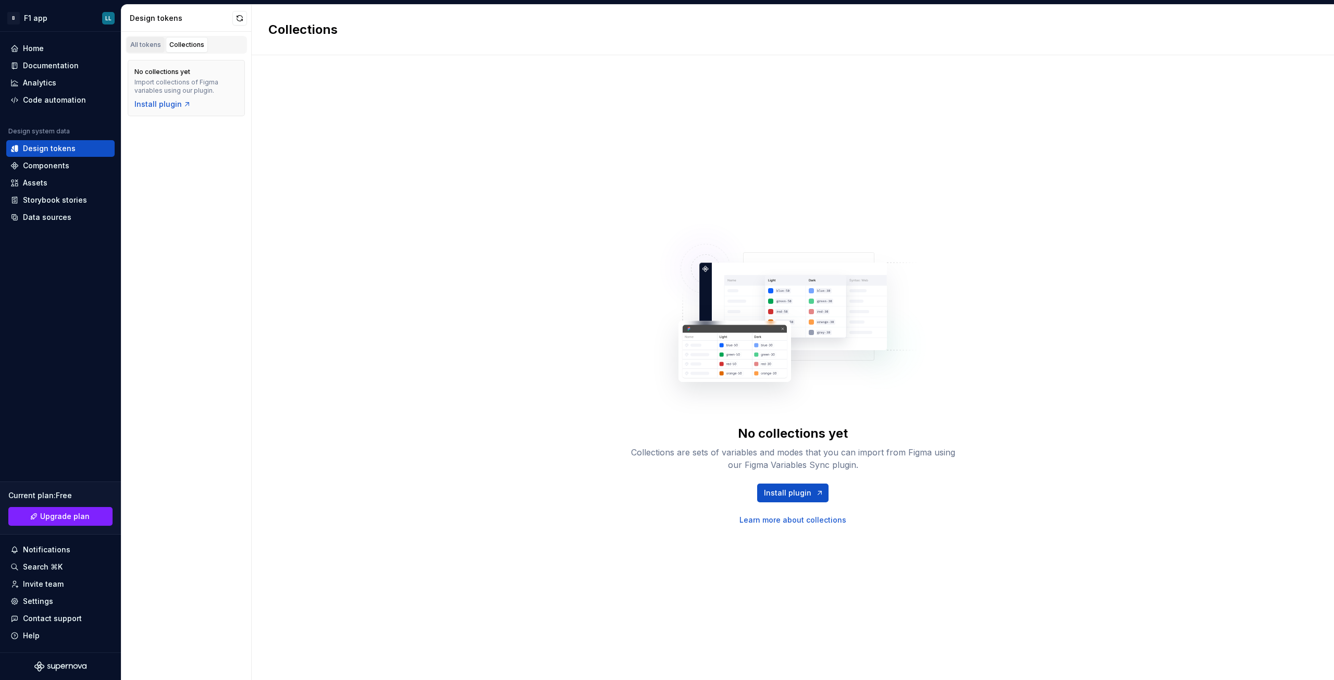
click at [141, 41] on div "All tokens" at bounding box center [145, 45] width 31 height 8
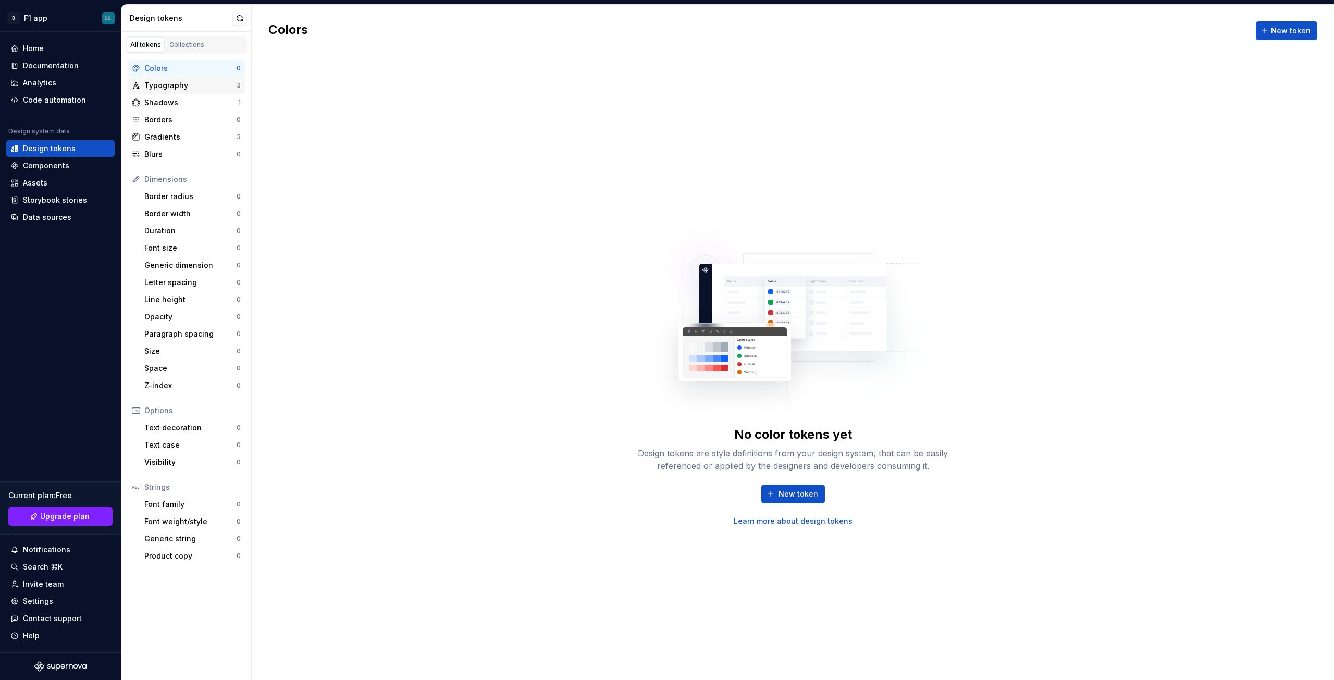
click at [182, 83] on div "Typography" at bounding box center [190, 85] width 92 height 10
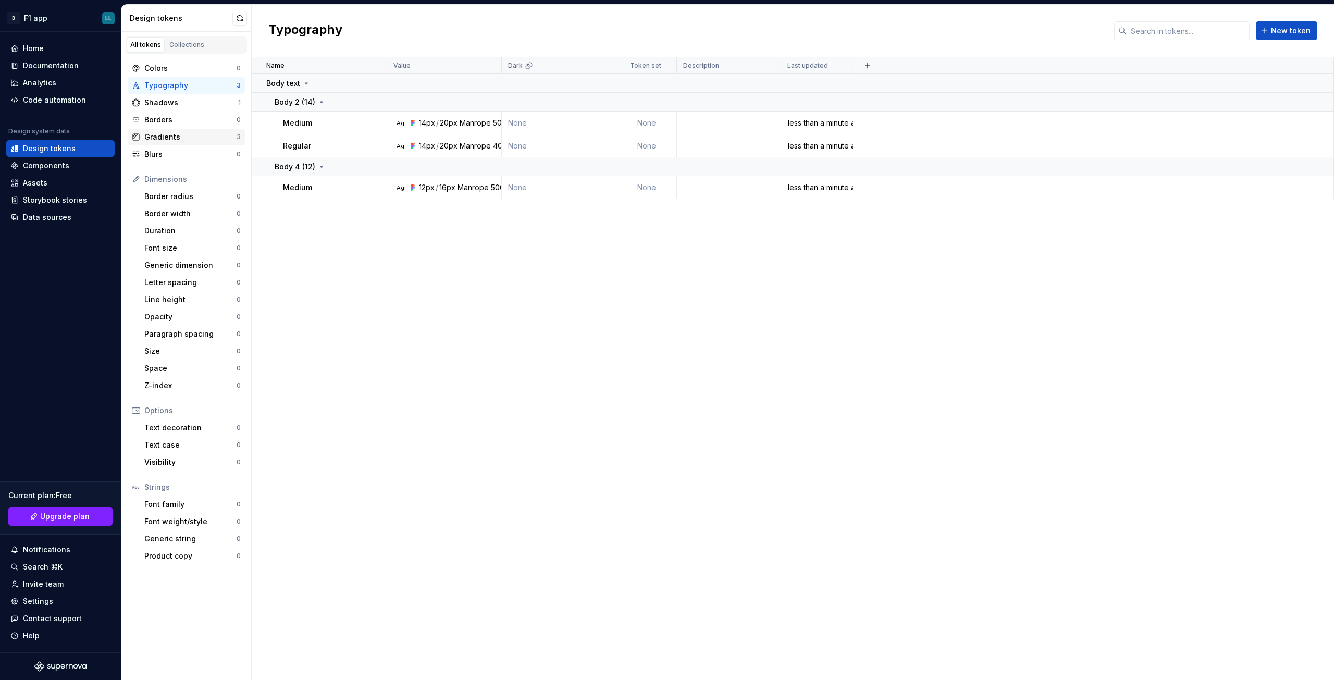
click at [179, 136] on div "Gradients" at bounding box center [190, 137] width 92 height 10
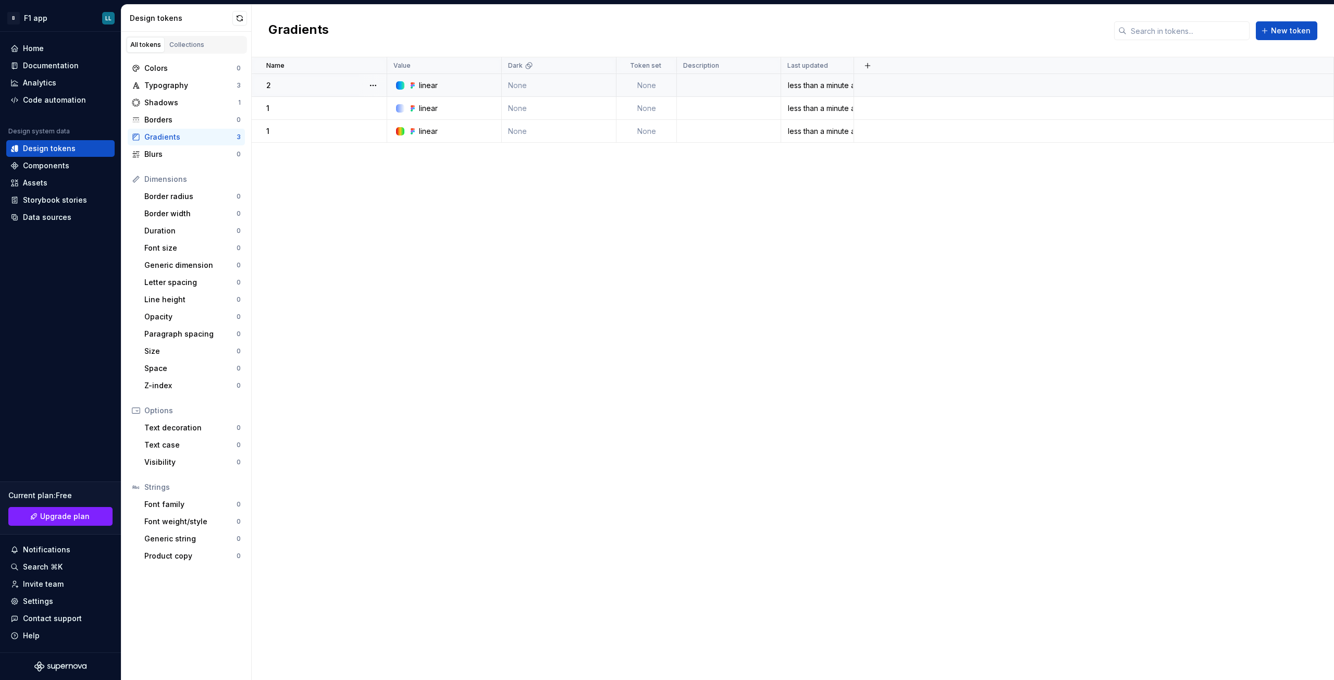
click at [404, 84] on div "linear" at bounding box center [447, 85] width 107 height 10
click at [427, 84] on div "linear" at bounding box center [428, 85] width 19 height 10
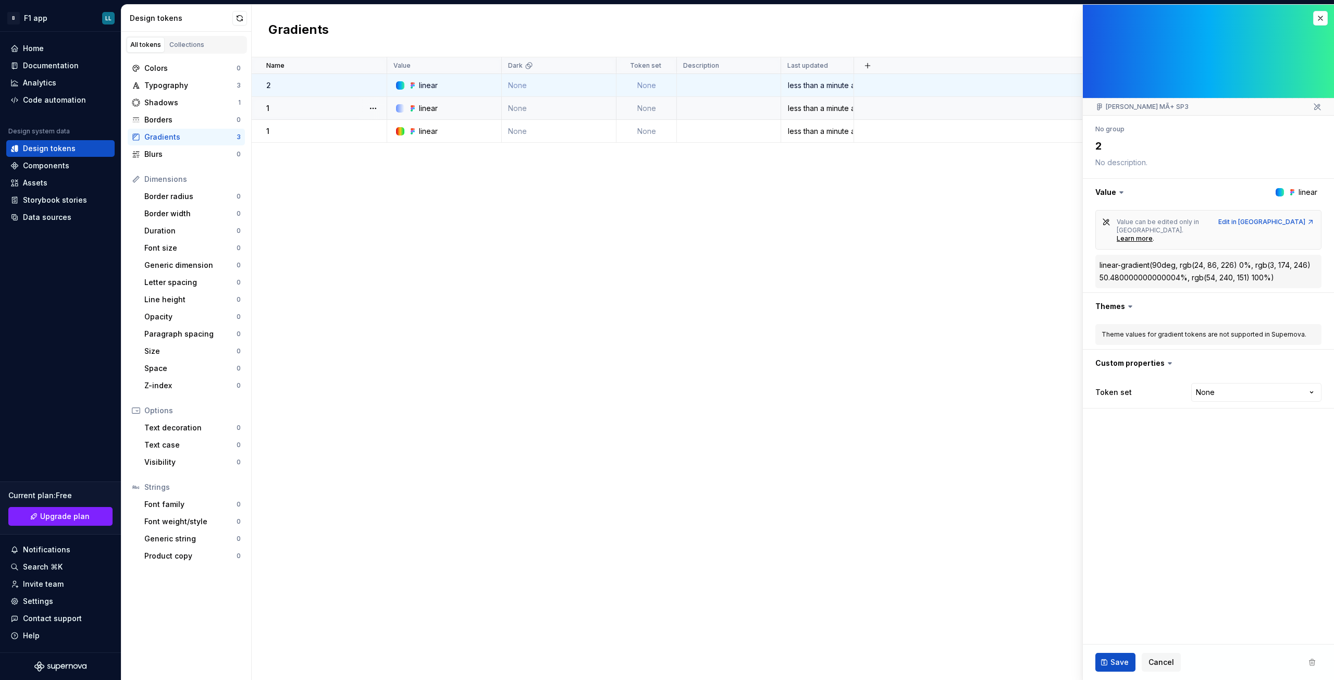
click at [461, 421] on div "Name Value Dark Token set Description Last updated 2 linear None None less than…" at bounding box center [793, 368] width 1082 height 623
click at [167, 120] on div "Borders" at bounding box center [190, 120] width 92 height 10
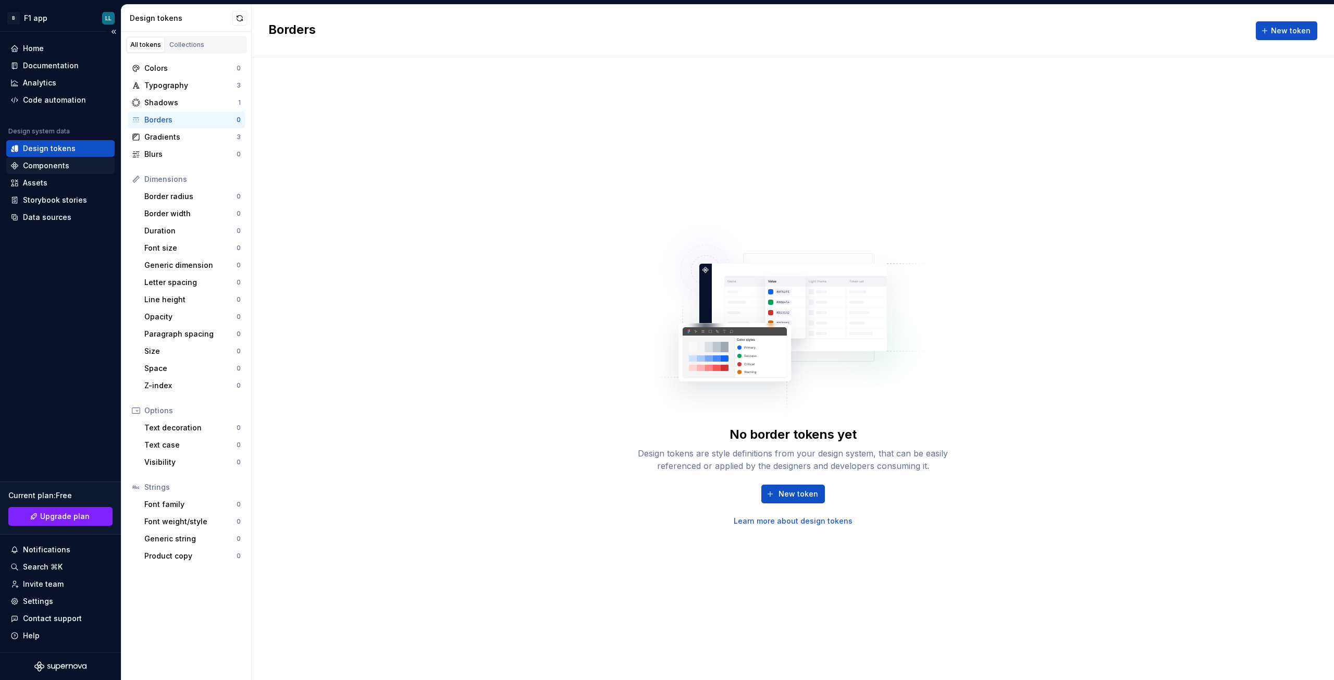
click at [46, 167] on div "Components" at bounding box center [46, 166] width 46 height 10
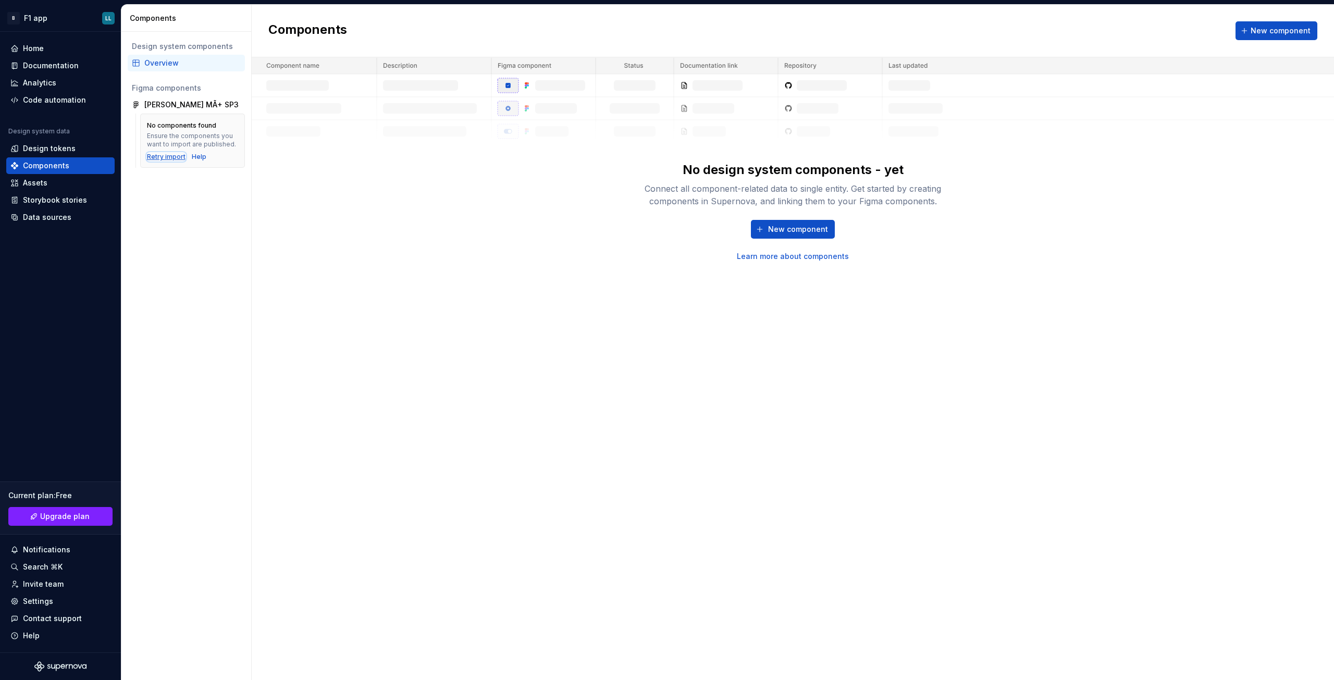
click at [168, 156] on div "Retry import" at bounding box center [166, 157] width 39 height 8
click at [45, 181] on div "Assets" at bounding box center [35, 183] width 24 height 10
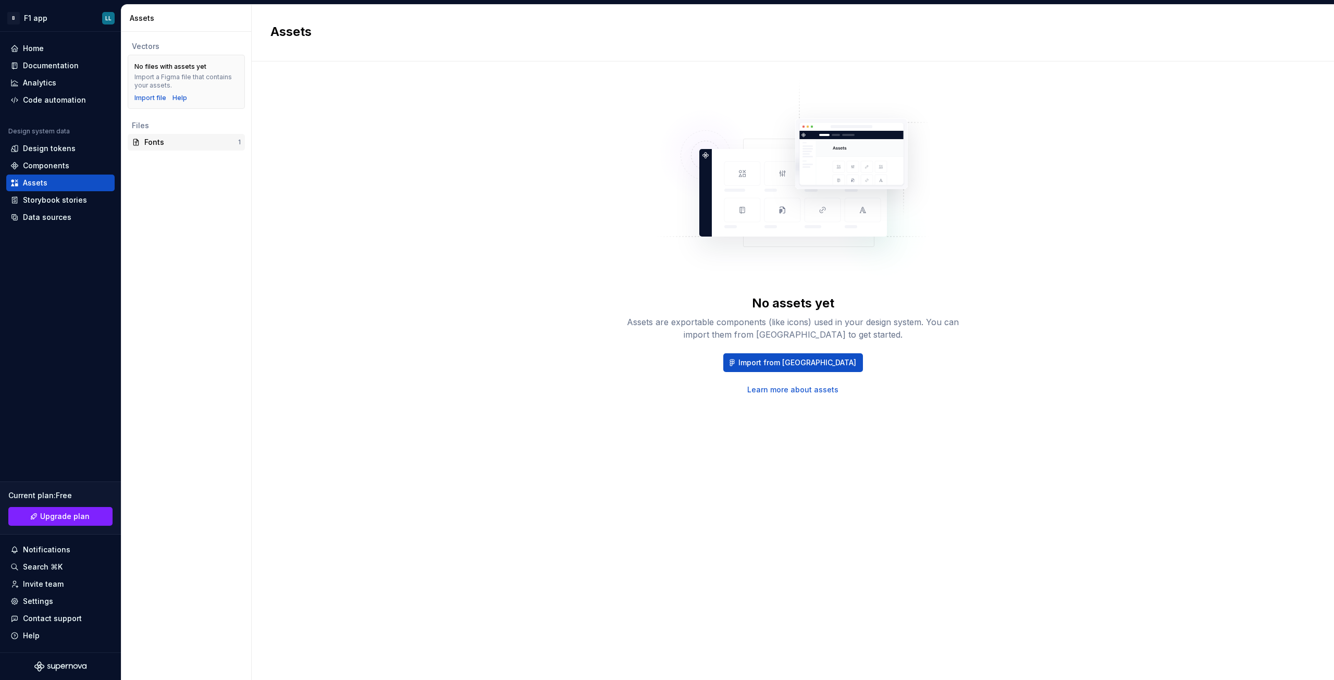
click at [199, 146] on div "Fonts" at bounding box center [191, 142] width 94 height 10
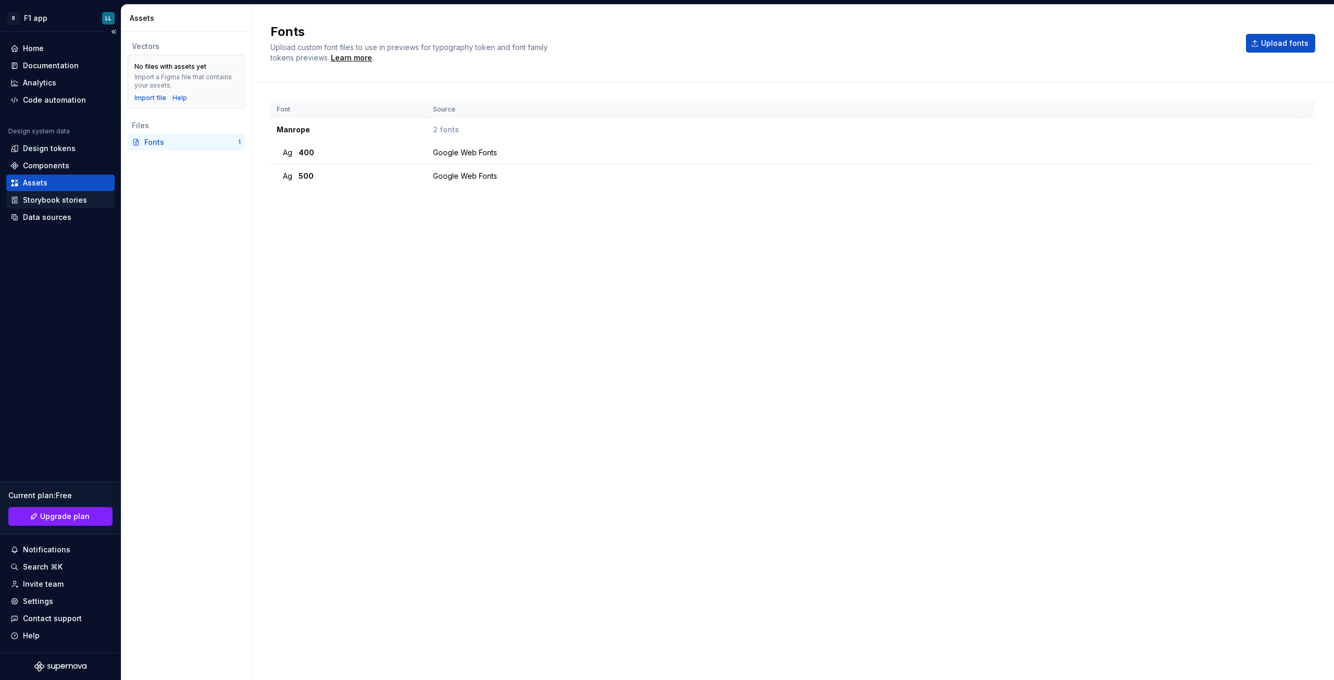
click at [55, 196] on div "Storybook stories" at bounding box center [55, 200] width 64 height 10
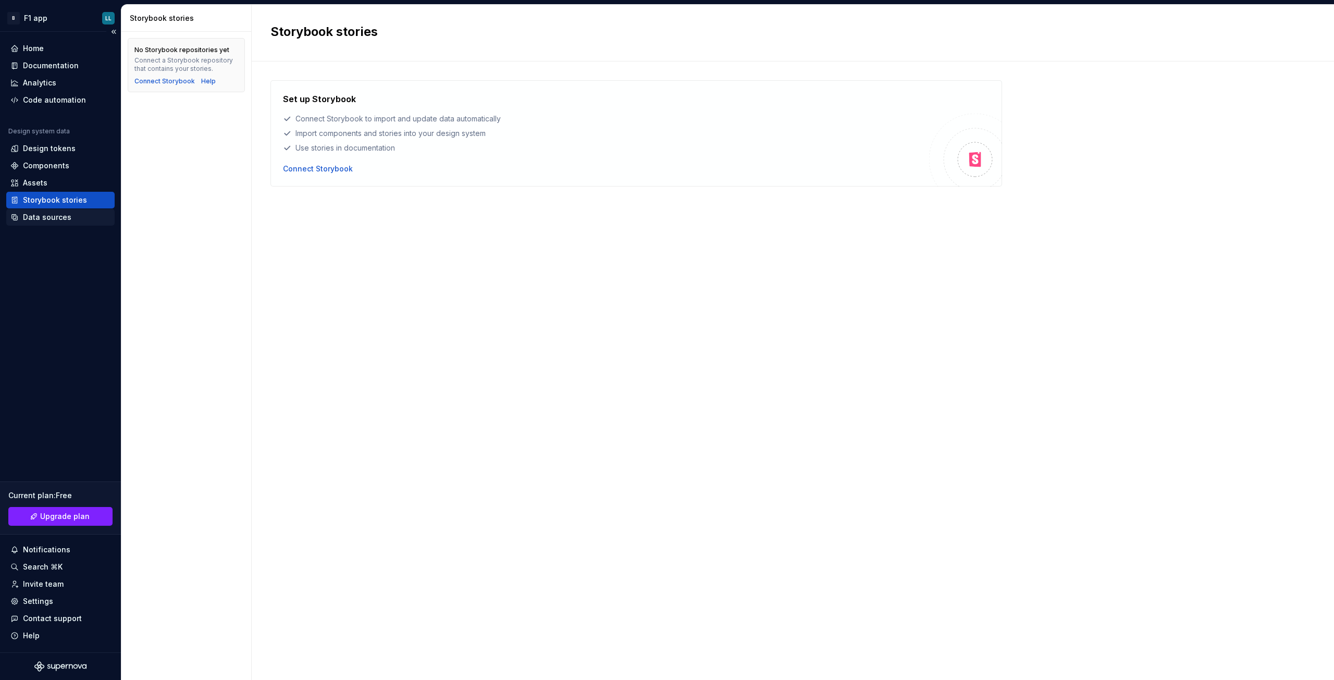
click at [72, 218] on div "Data sources" at bounding box center [60, 217] width 100 height 10
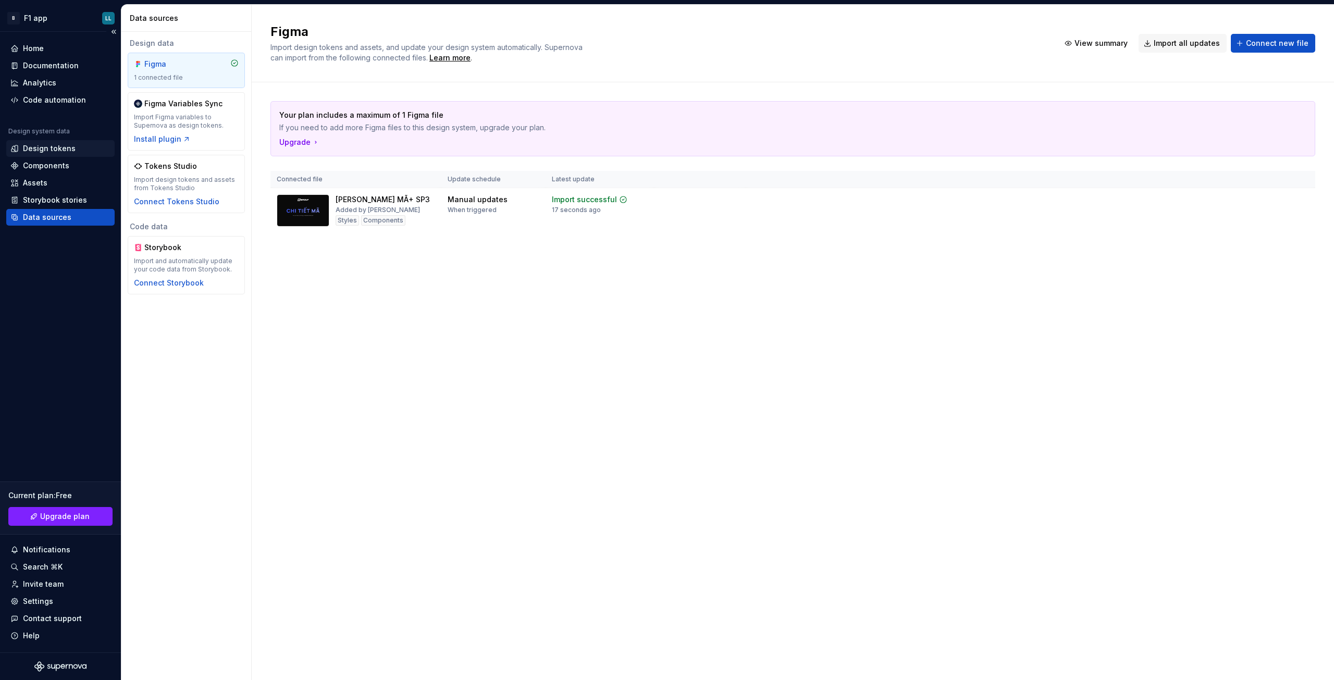
click at [45, 147] on div "Design tokens" at bounding box center [49, 148] width 53 height 10
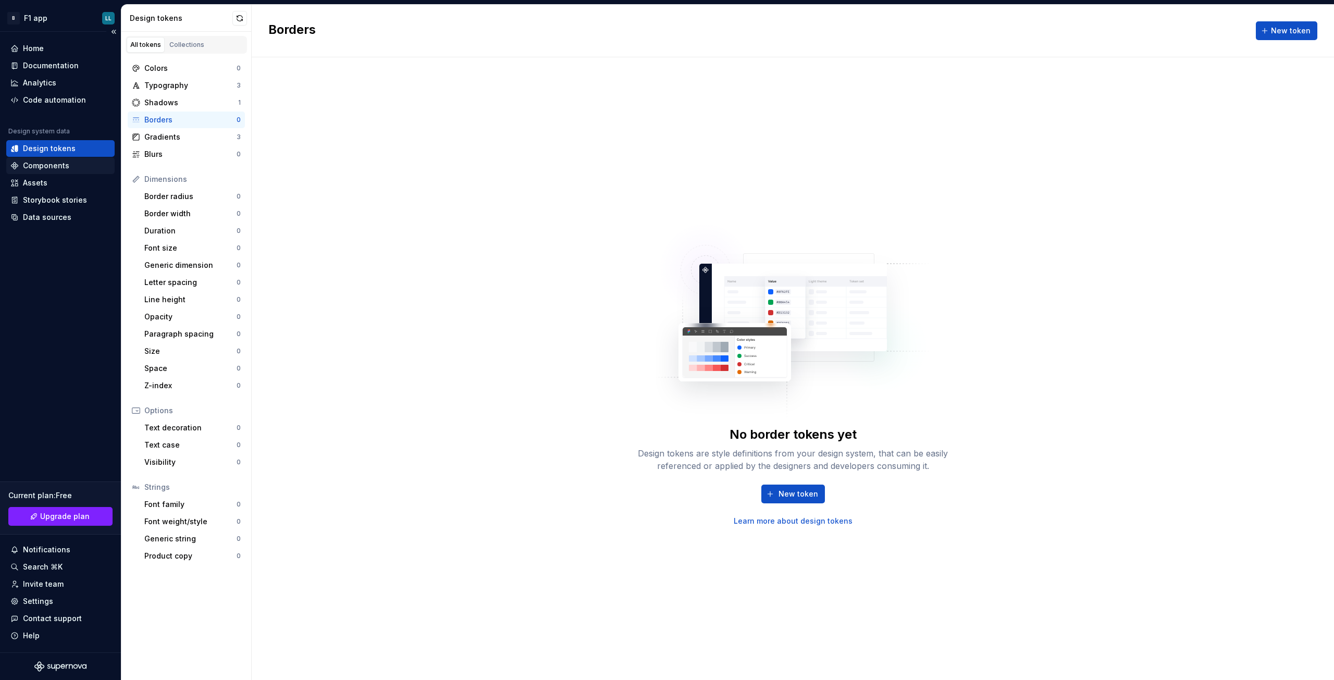
click at [60, 165] on div "Components" at bounding box center [46, 166] width 46 height 10
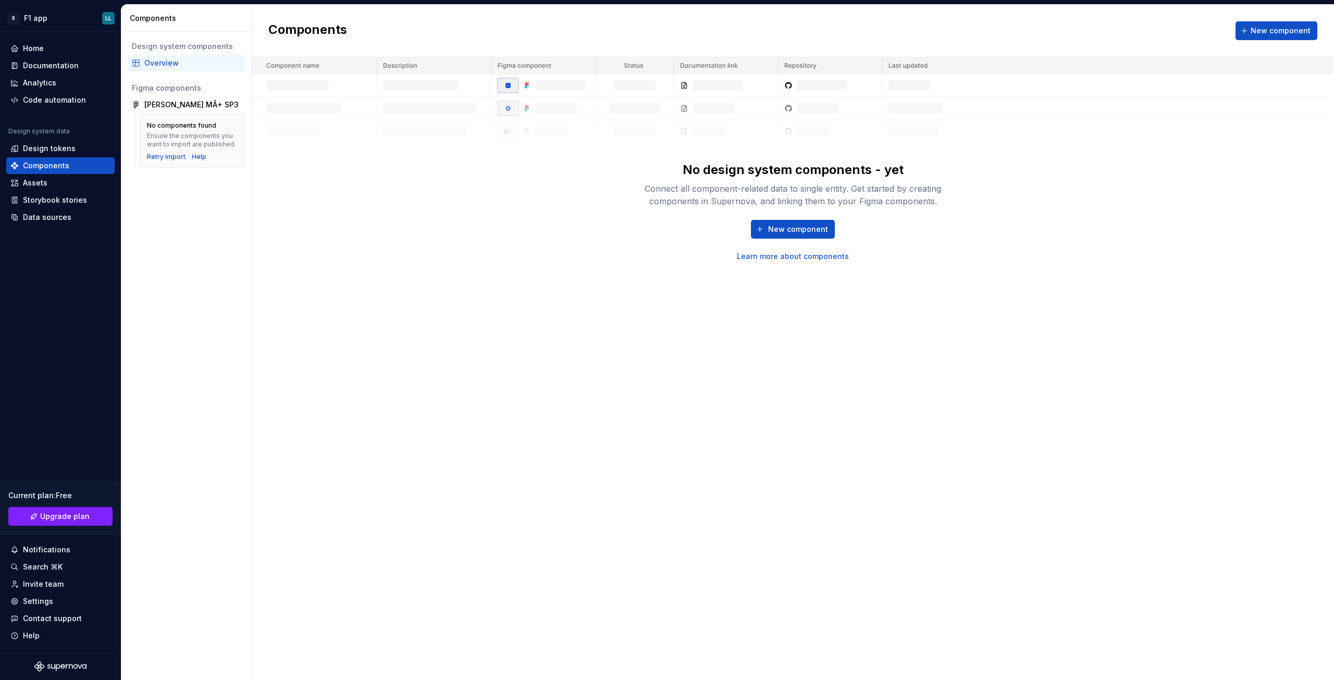
click at [505, 228] on div "No design system components - yet Connect all component-related data to single …" at bounding box center [793, 159] width 1082 height 204
click at [76, 145] on div "Design tokens" at bounding box center [60, 148] width 100 height 10
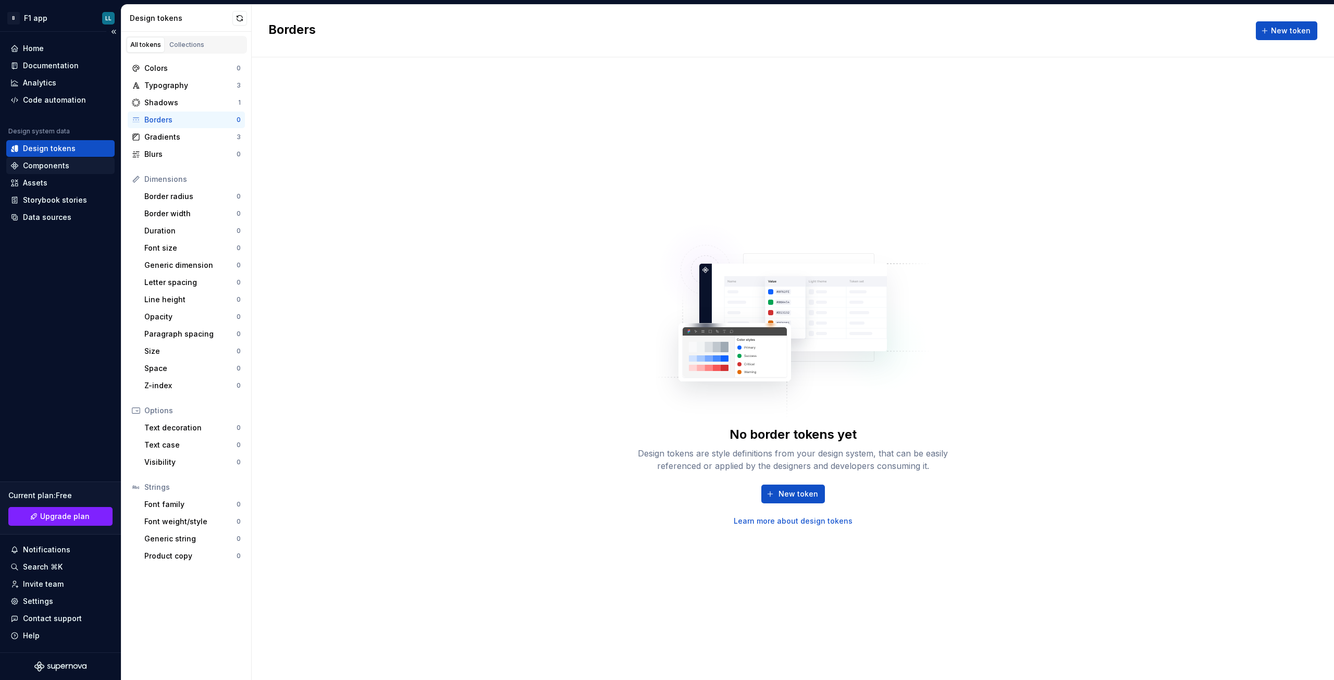
click at [55, 164] on div "Components" at bounding box center [46, 166] width 46 height 10
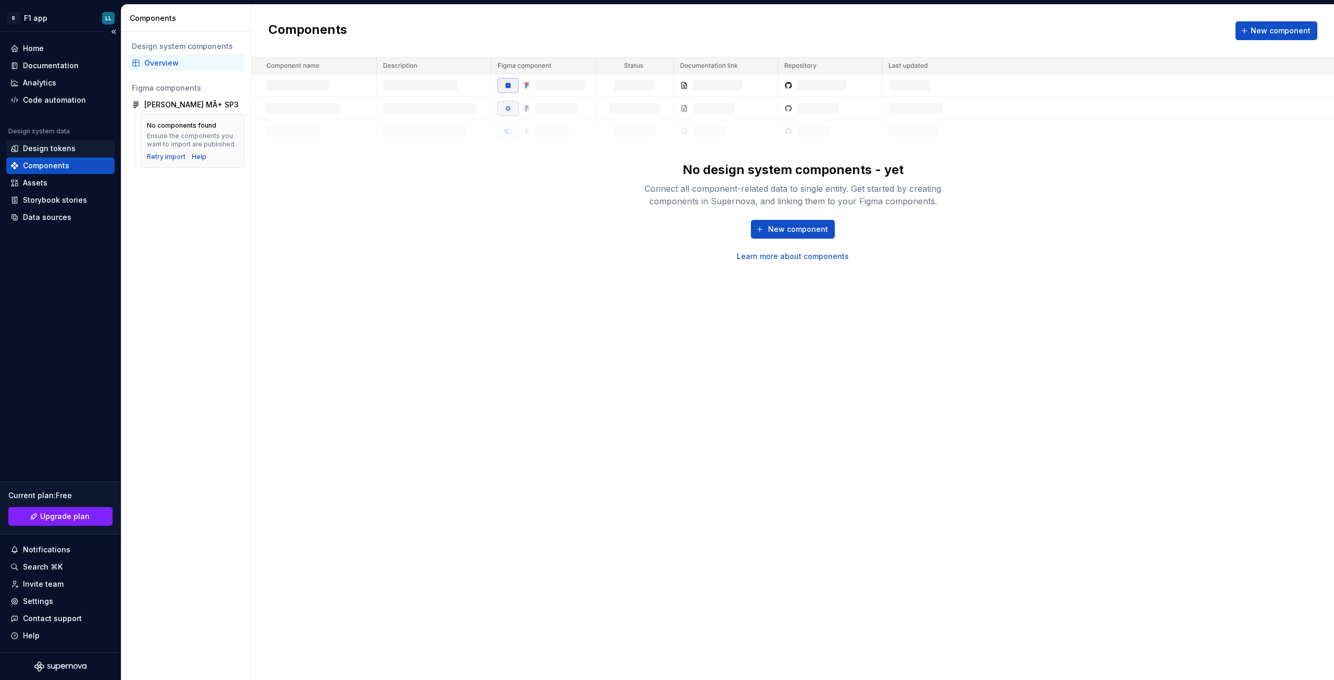
click at [49, 143] on div "Design tokens" at bounding box center [60, 148] width 108 height 17
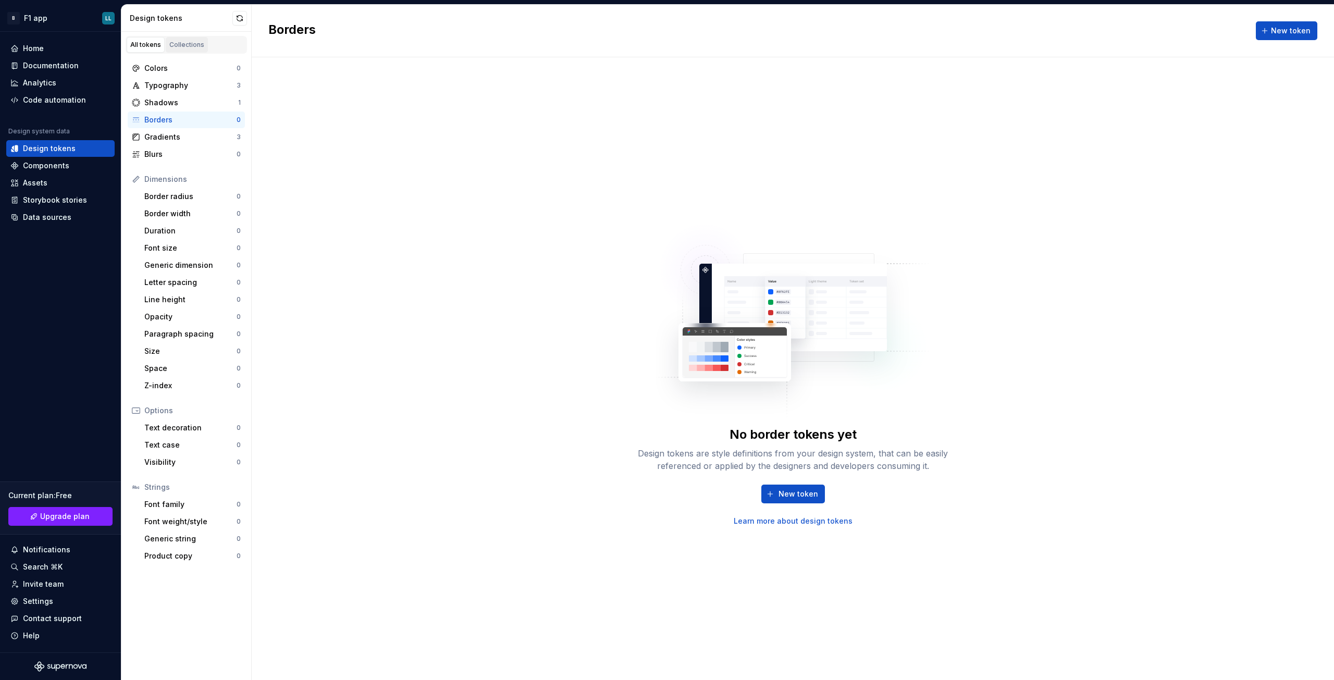
click at [179, 39] on link "Collections" at bounding box center [187, 45] width 42 height 16
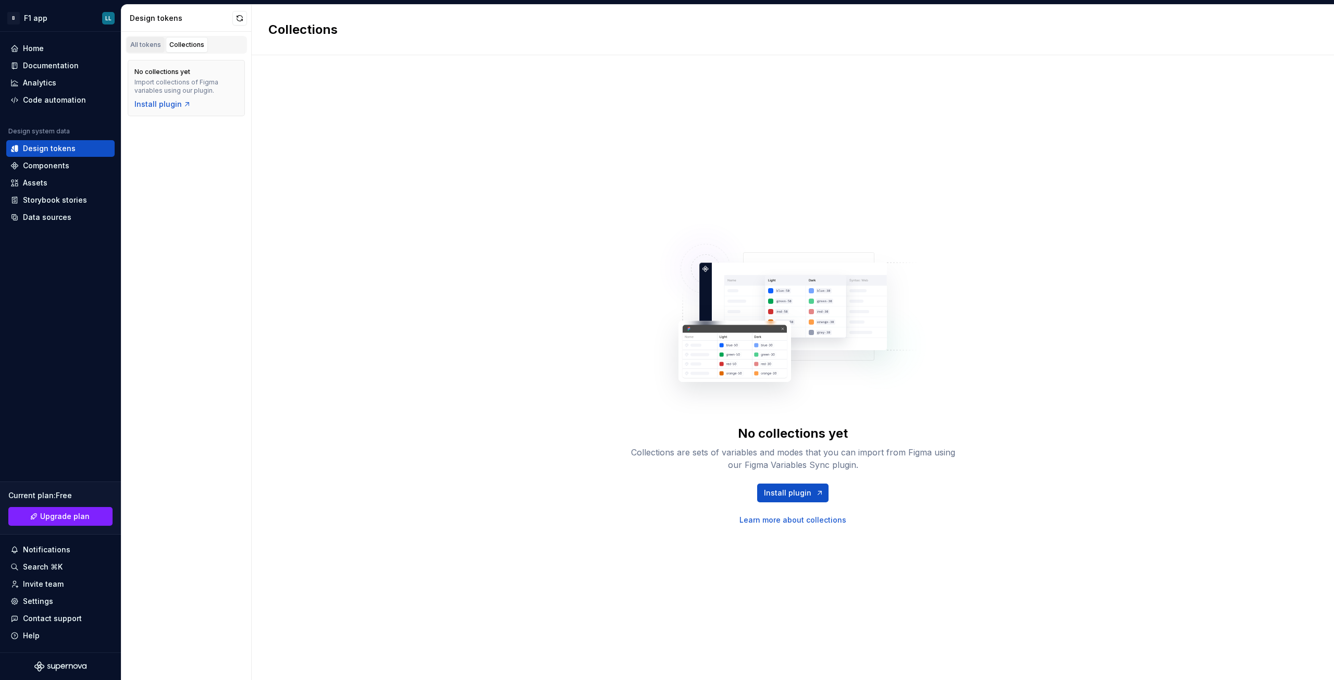
click at [152, 41] on div "All tokens" at bounding box center [145, 45] width 31 height 8
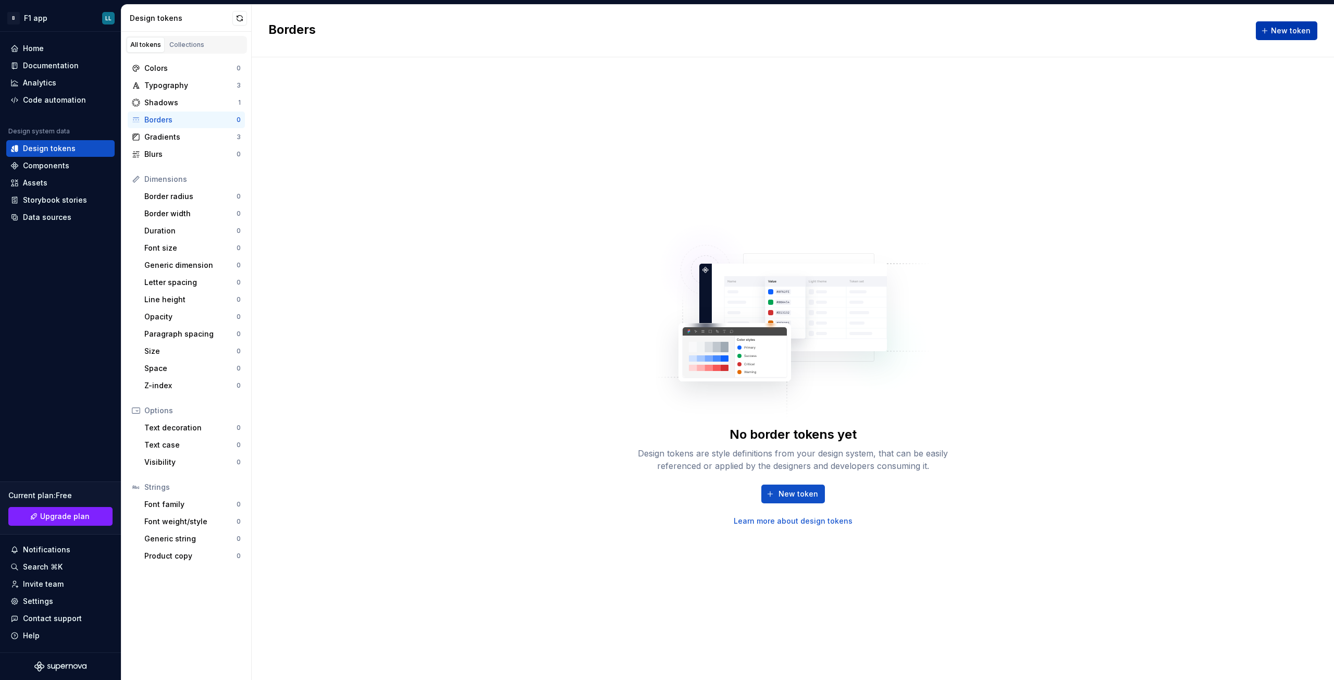
click at [1278, 31] on span "New token" at bounding box center [1291, 31] width 40 height 10
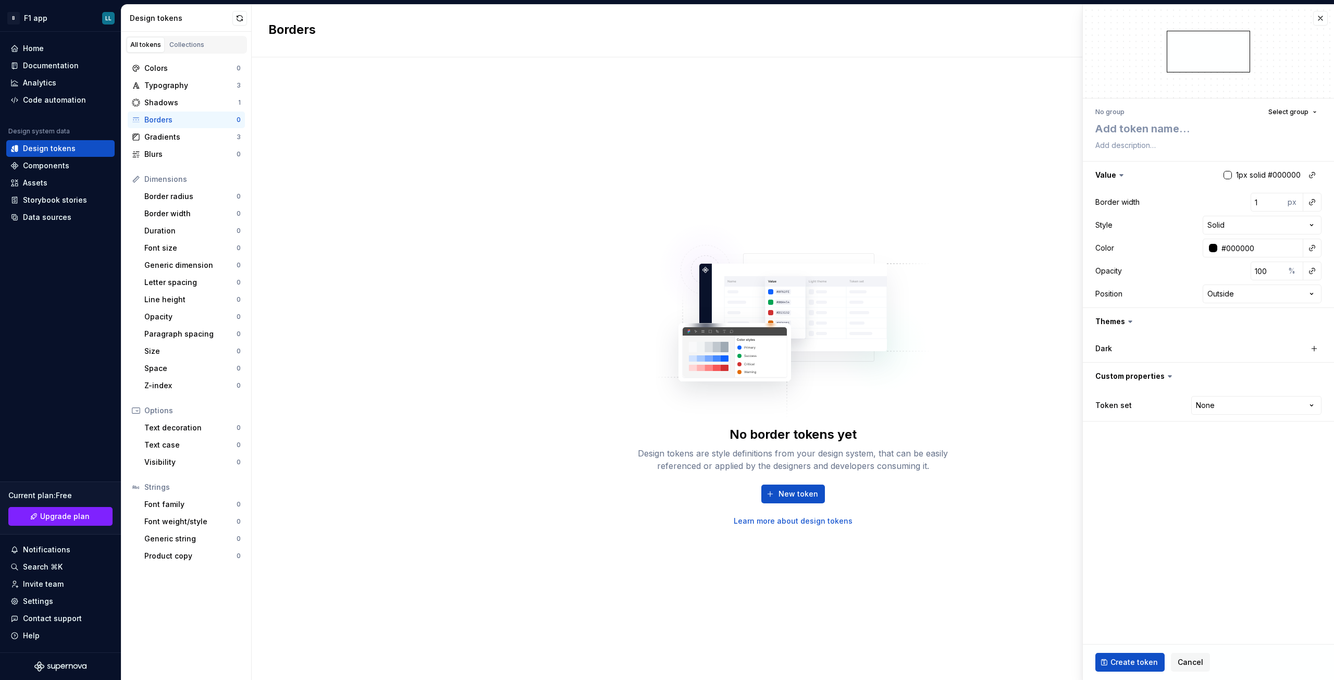
click at [891, 145] on div "No border tokens yet Design tokens are style definitions from your design syste…" at bounding box center [793, 368] width 1082 height 623
click at [1317, 17] on button "button" at bounding box center [1320, 18] width 15 height 15
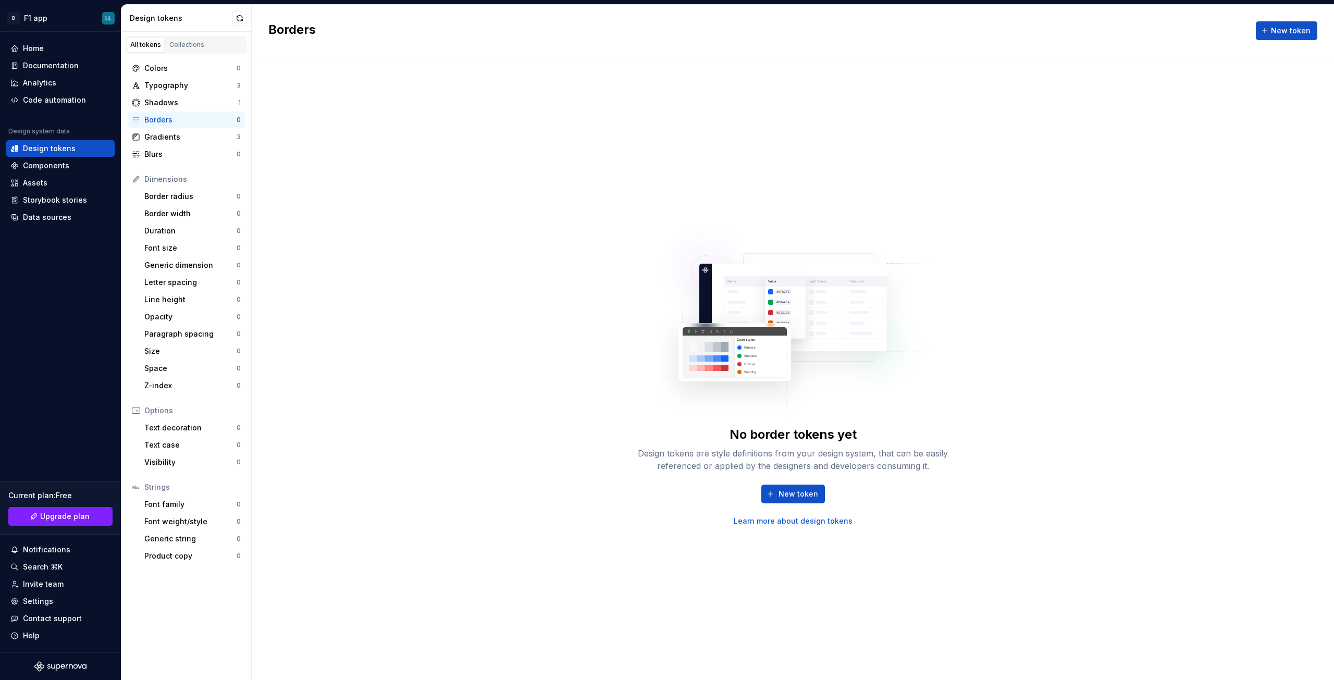
click at [232, 16] on div "Design tokens" at bounding box center [181, 18] width 103 height 10
click at [236, 16] on button "button" at bounding box center [239, 18] width 15 height 15
click at [1292, 26] on span "New token" at bounding box center [1291, 31] width 40 height 10
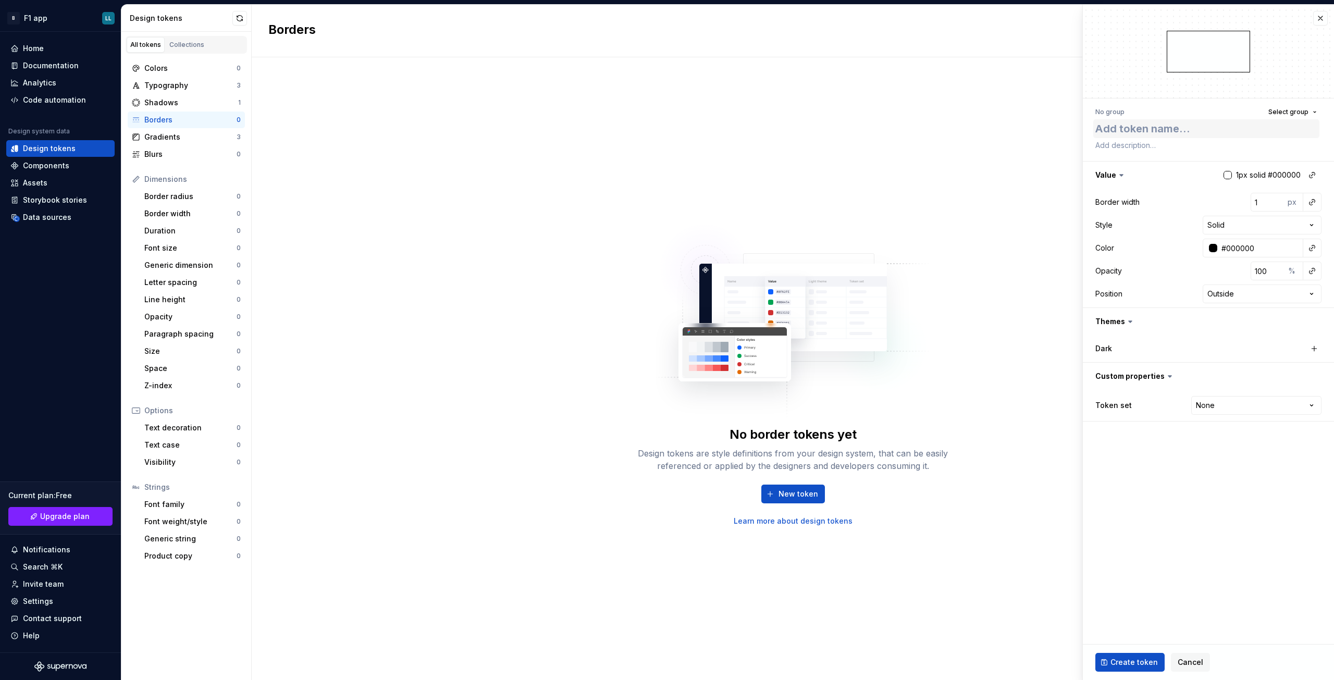
click at [1162, 127] on textarea at bounding box center [1206, 128] width 226 height 19
click at [1304, 113] on span "Select group" at bounding box center [1288, 112] width 40 height 8
click at [1194, 154] on div "No group" at bounding box center [1191, 151] width 34 height 10
type textarea "*"
click at [1187, 662] on span "Cancel" at bounding box center [1191, 662] width 26 height 10
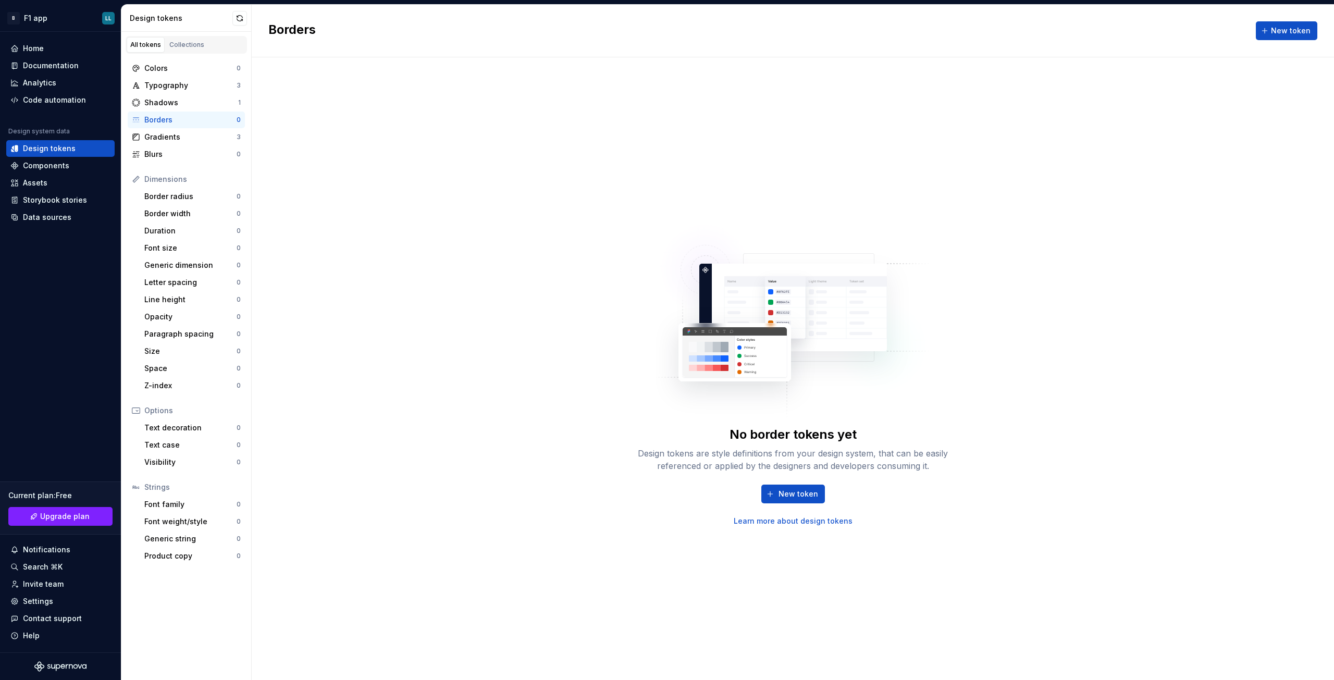
click at [615, 541] on div "No border tokens yet Design tokens are style definitions from your design syste…" at bounding box center [793, 368] width 1082 height 623
click at [31, 167] on div "Components" at bounding box center [46, 166] width 46 height 10
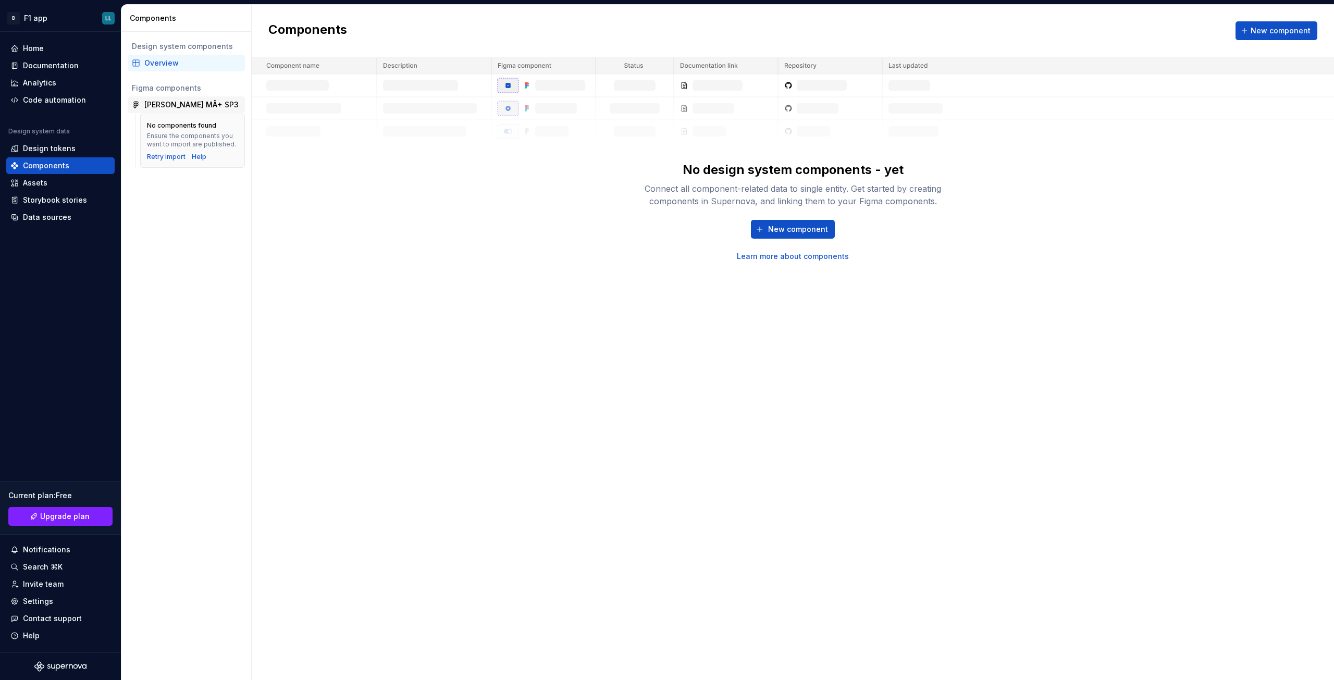
click at [181, 105] on div "[PERSON_NAME] MÃ+ SP3" at bounding box center [191, 105] width 94 height 10
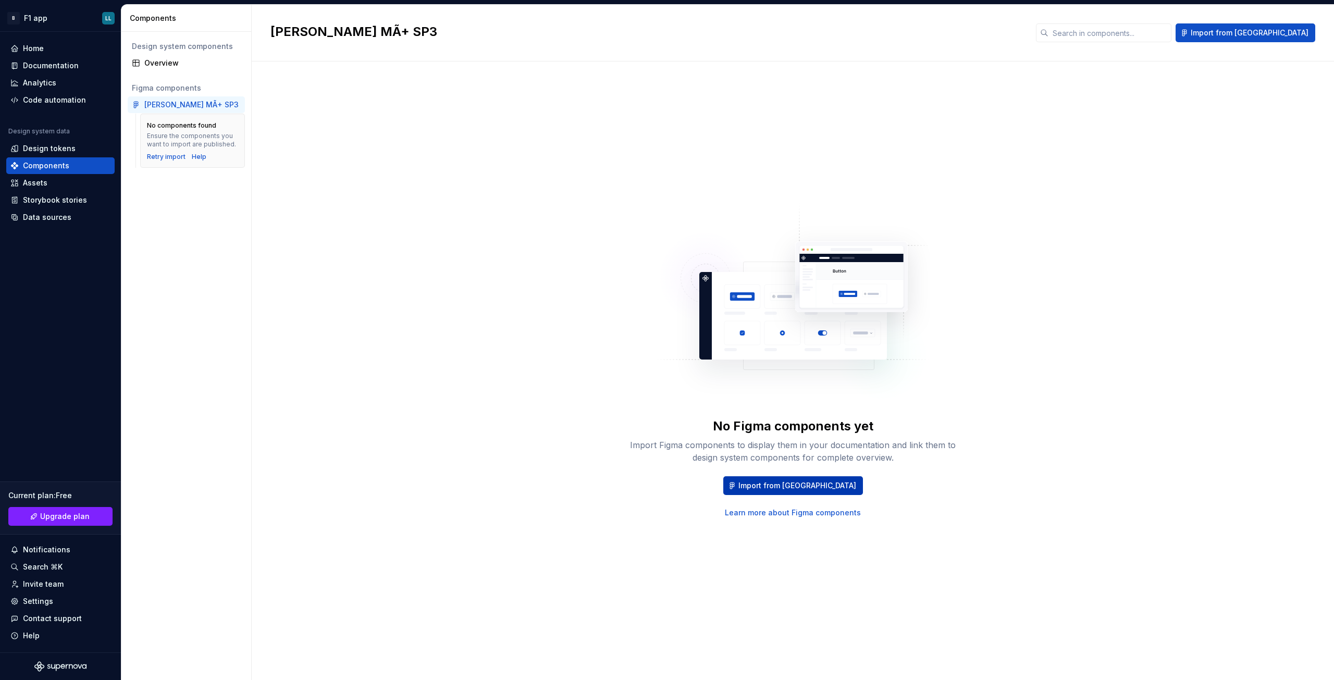
click at [792, 482] on span "Import from [GEOGRAPHIC_DATA]" at bounding box center [797, 485] width 118 height 10
click at [1011, 171] on div "No Figma components yet Import Figma components to display them in your documen…" at bounding box center [792, 360] width 1045 height 560
